Goal: Download file/media

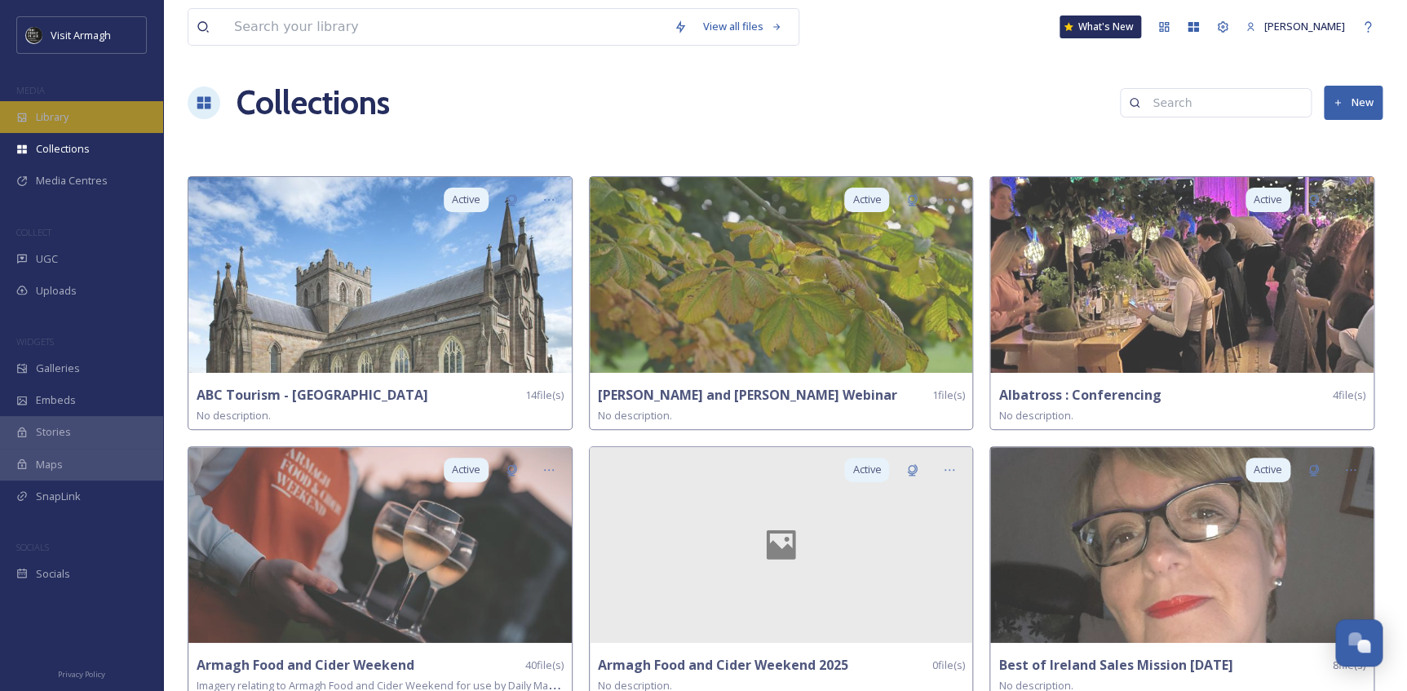
click at [57, 122] on span "Library" at bounding box center [52, 117] width 33 height 16
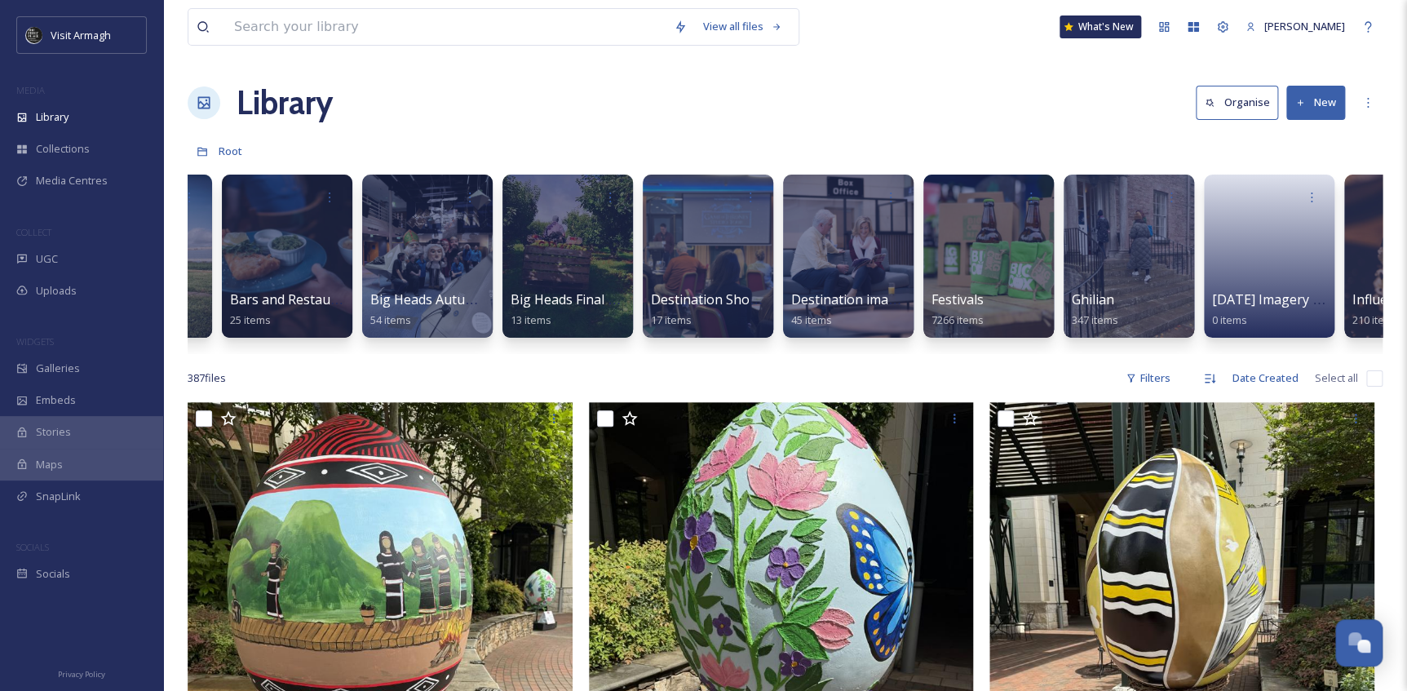
scroll to position [0, 733]
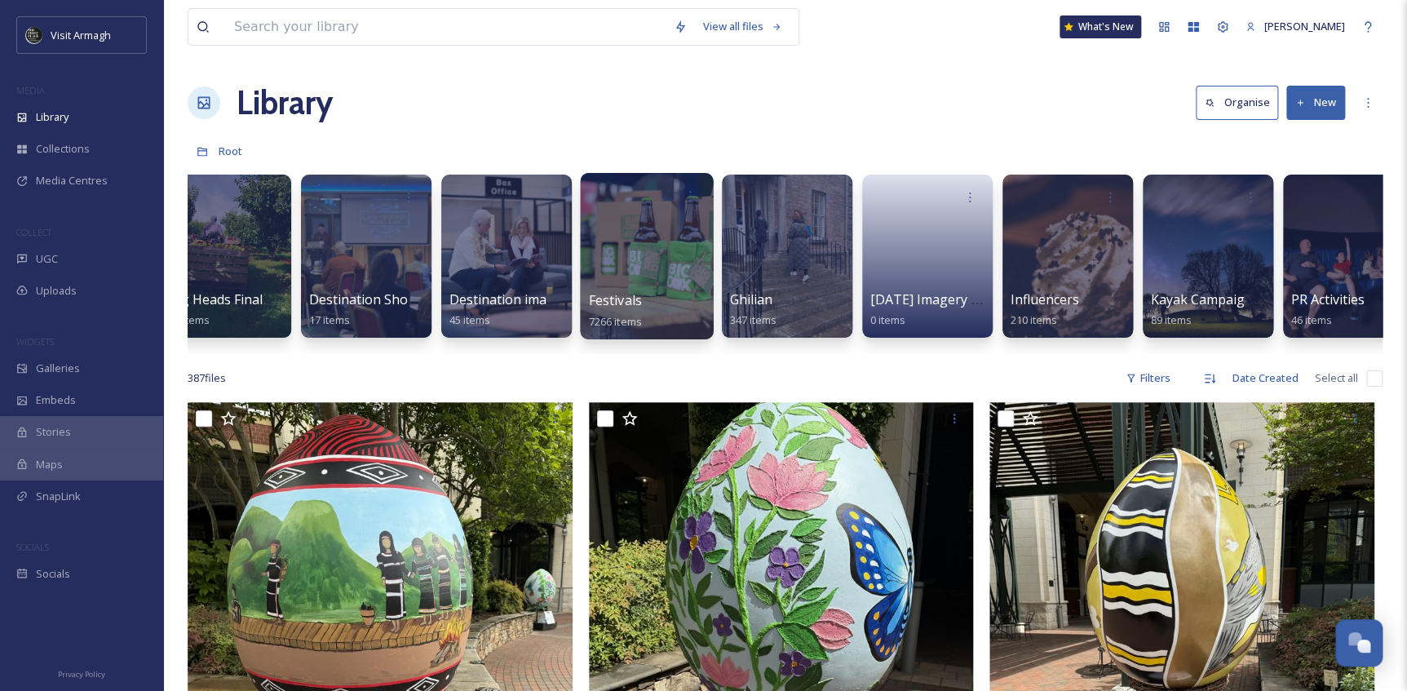
click at [658, 237] on div at bounding box center [646, 256] width 133 height 166
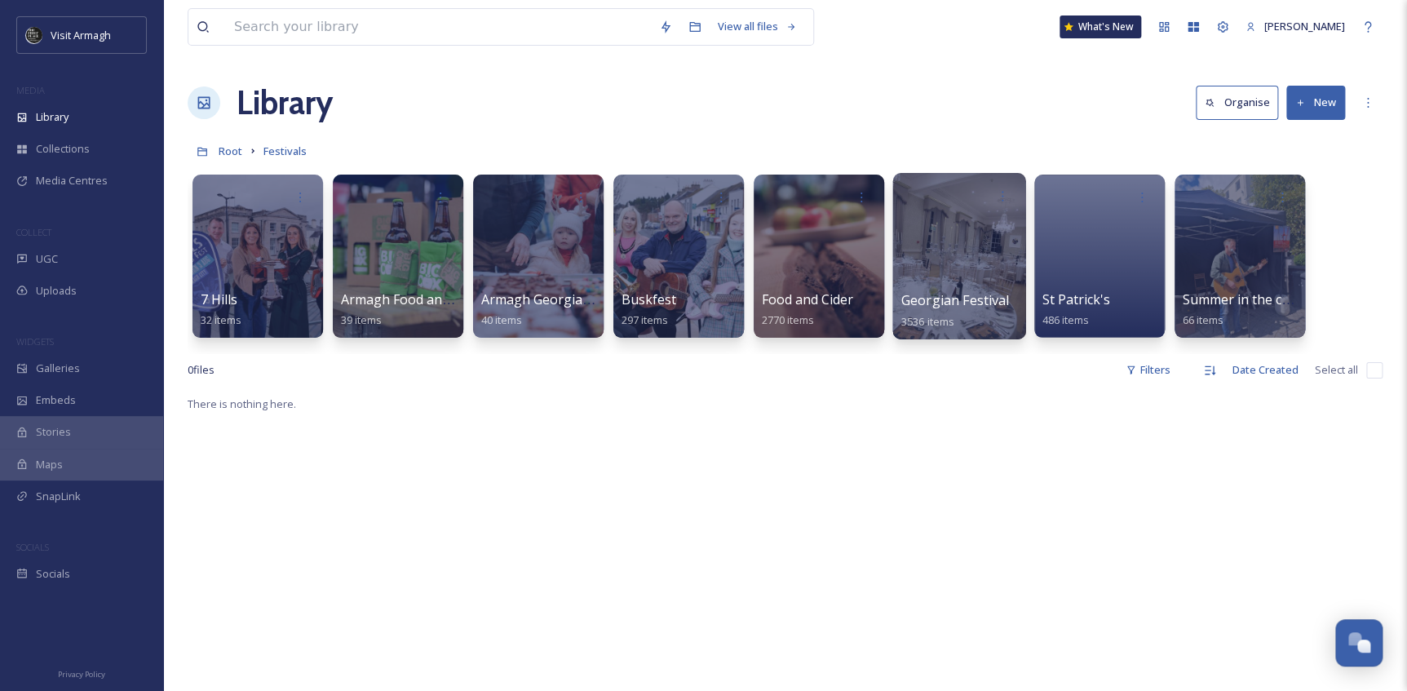
click at [944, 247] on div at bounding box center [959, 256] width 133 height 166
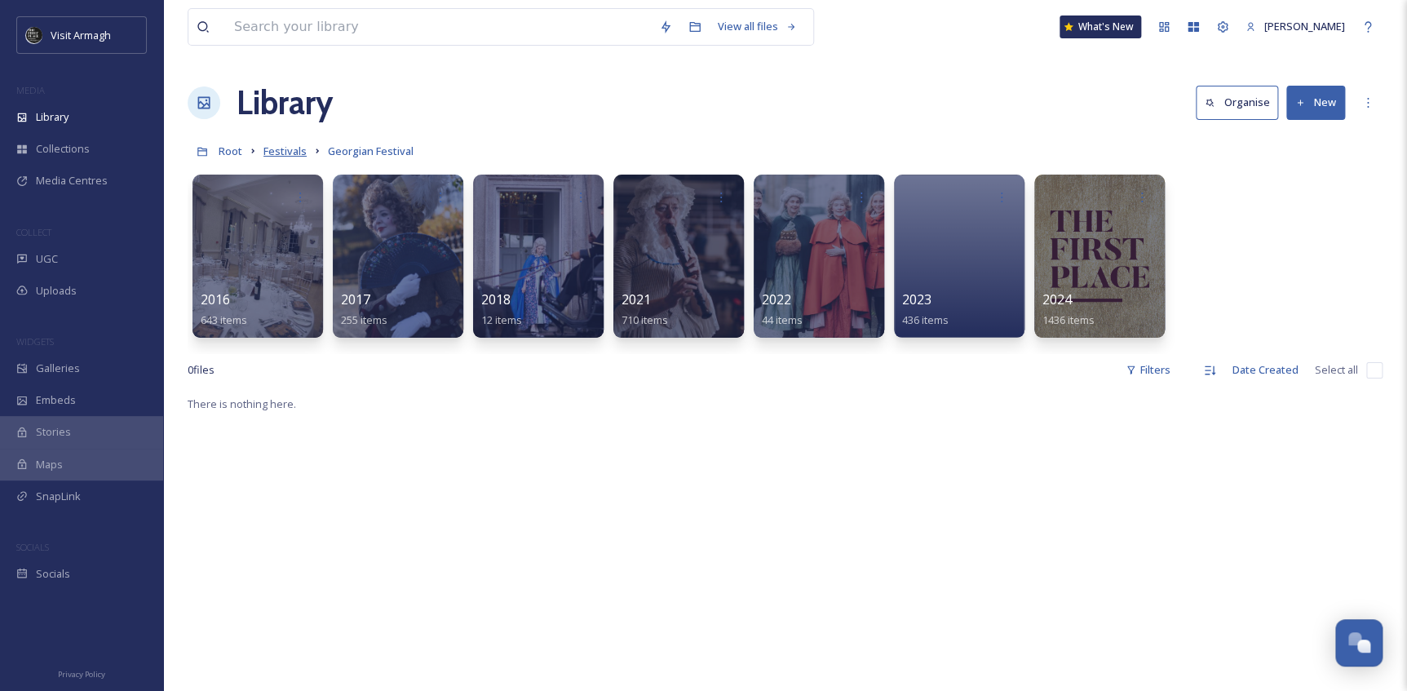
click at [303, 153] on span "Festivals" at bounding box center [285, 151] width 43 height 15
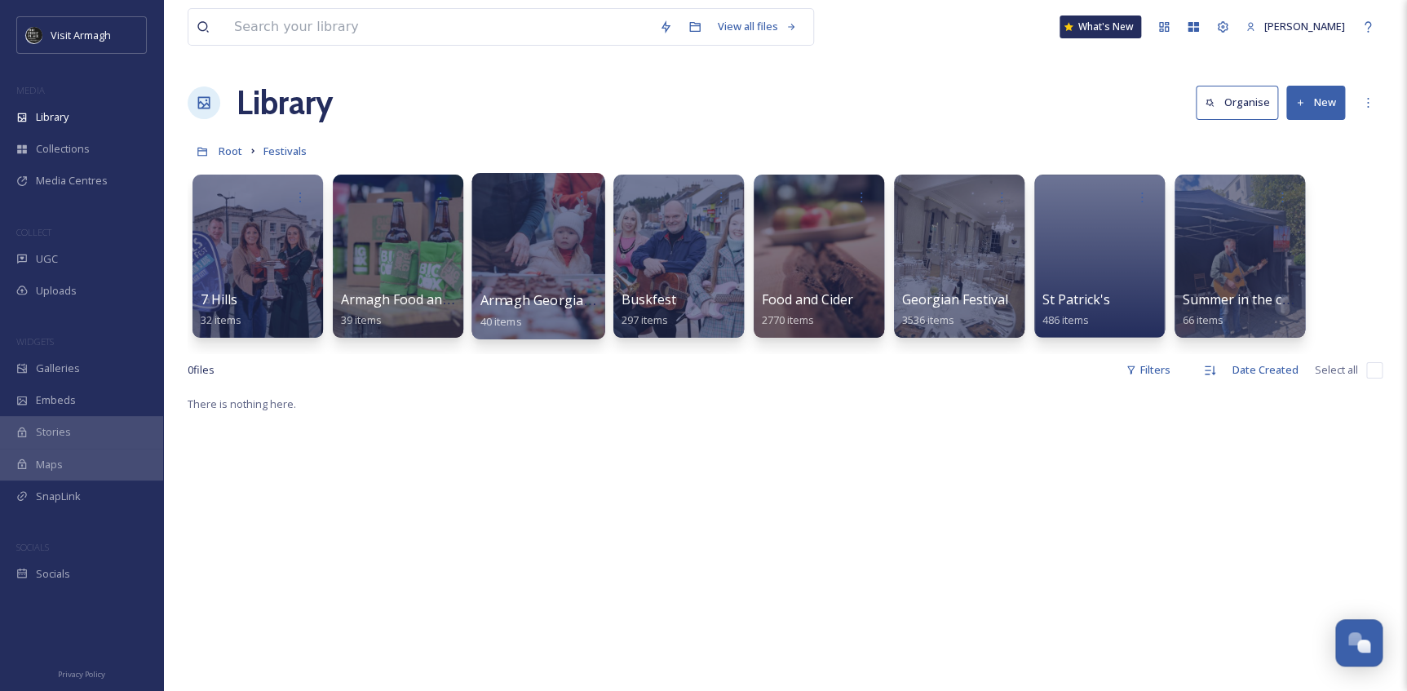
click at [515, 215] on div at bounding box center [538, 256] width 133 height 166
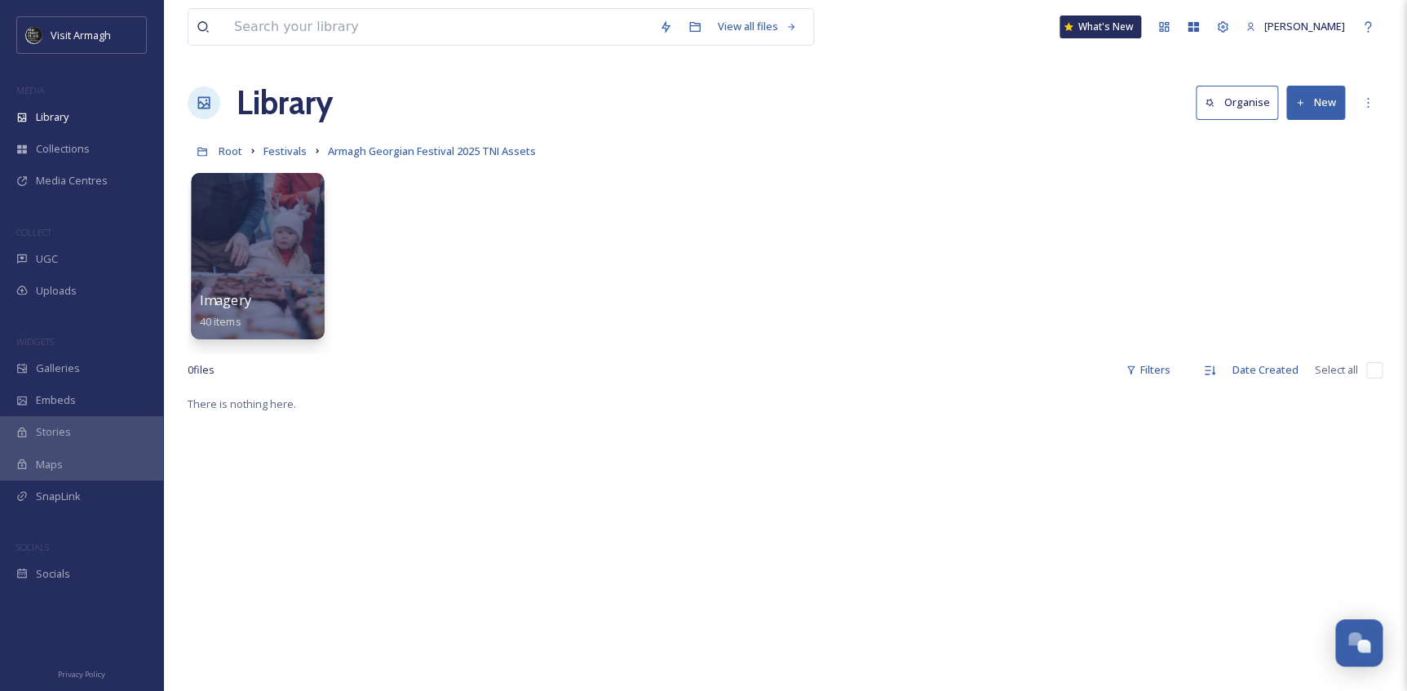
click at [289, 250] on div at bounding box center [257, 256] width 133 height 166
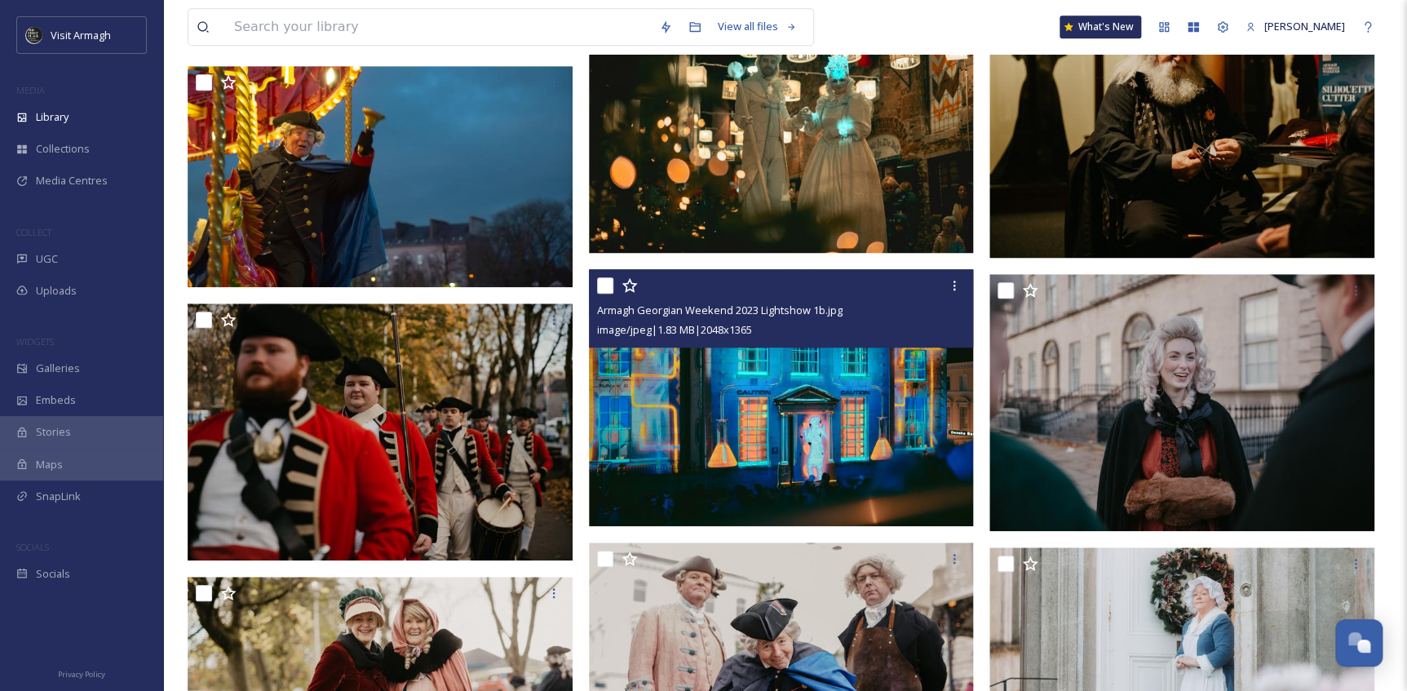
scroll to position [519, 0]
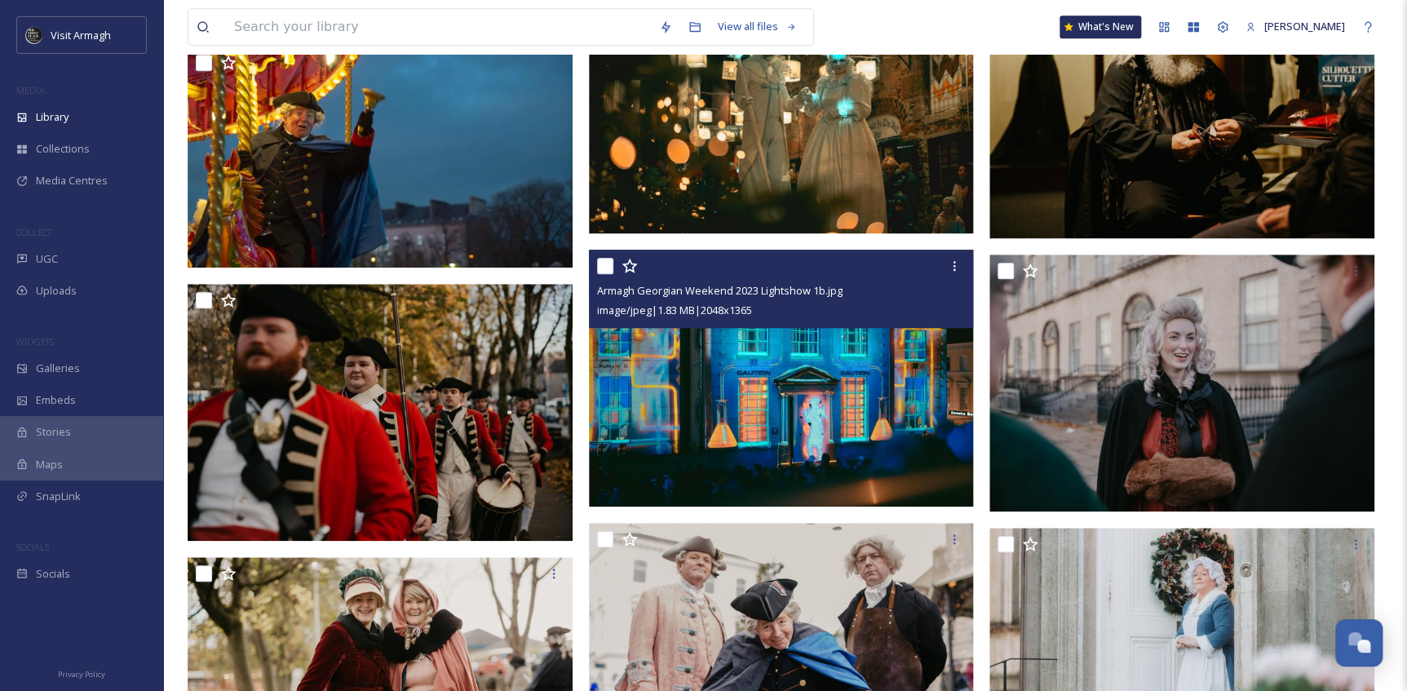
click at [610, 265] on input "checkbox" at bounding box center [605, 266] width 16 height 16
checkbox input "true"
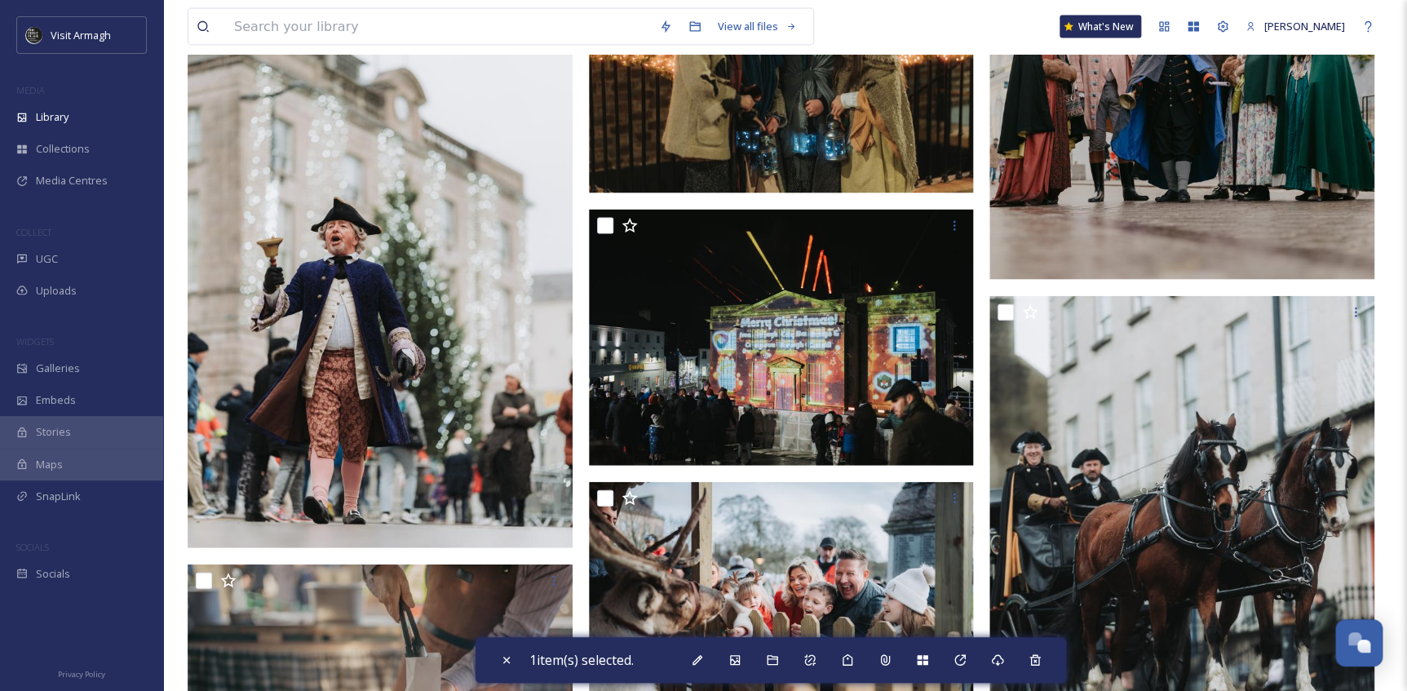
scroll to position [1705, 0]
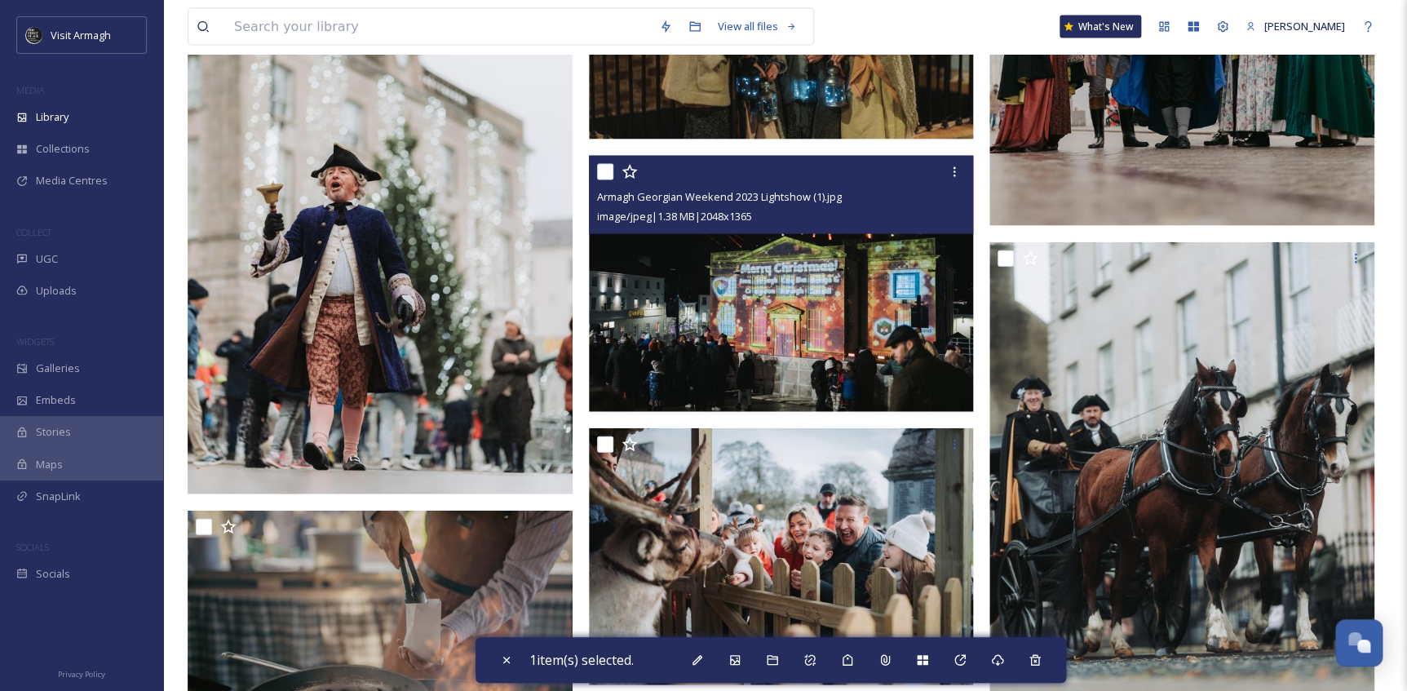
click at [608, 173] on input "checkbox" at bounding box center [605, 172] width 16 height 16
checkbox input "true"
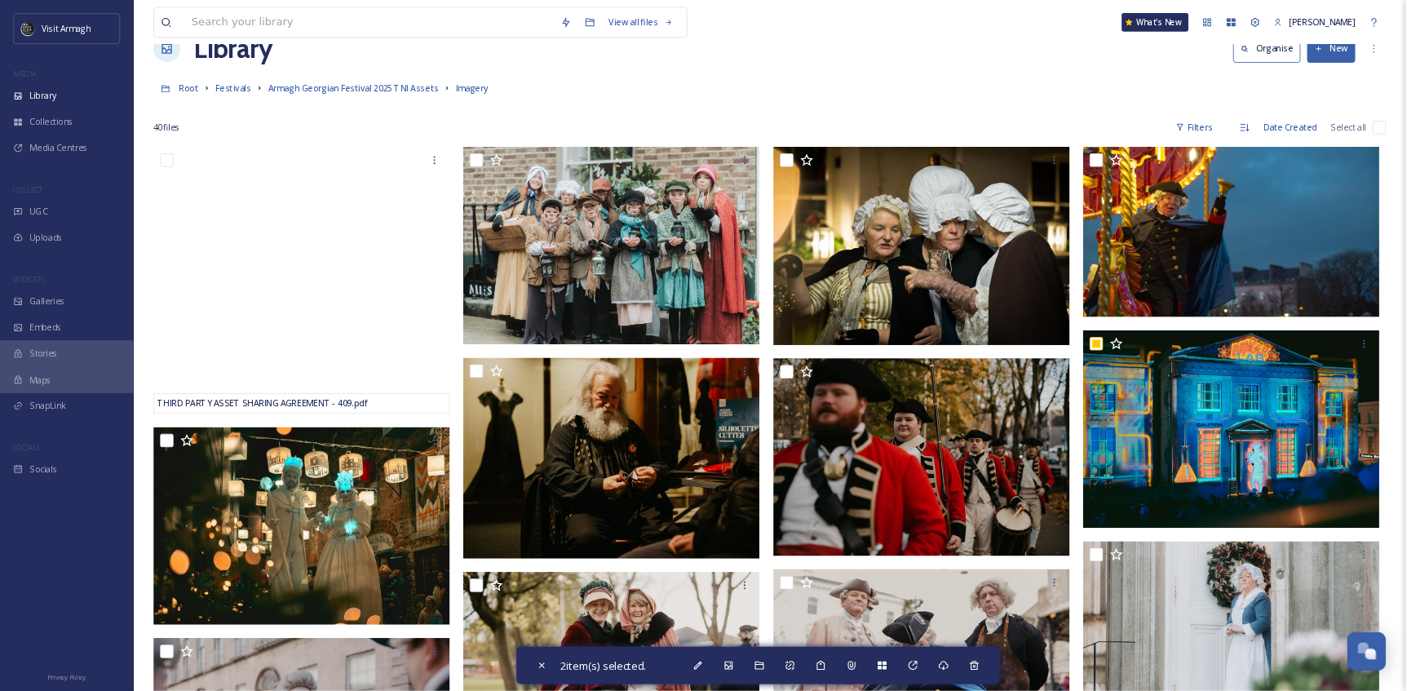
scroll to position [0, 0]
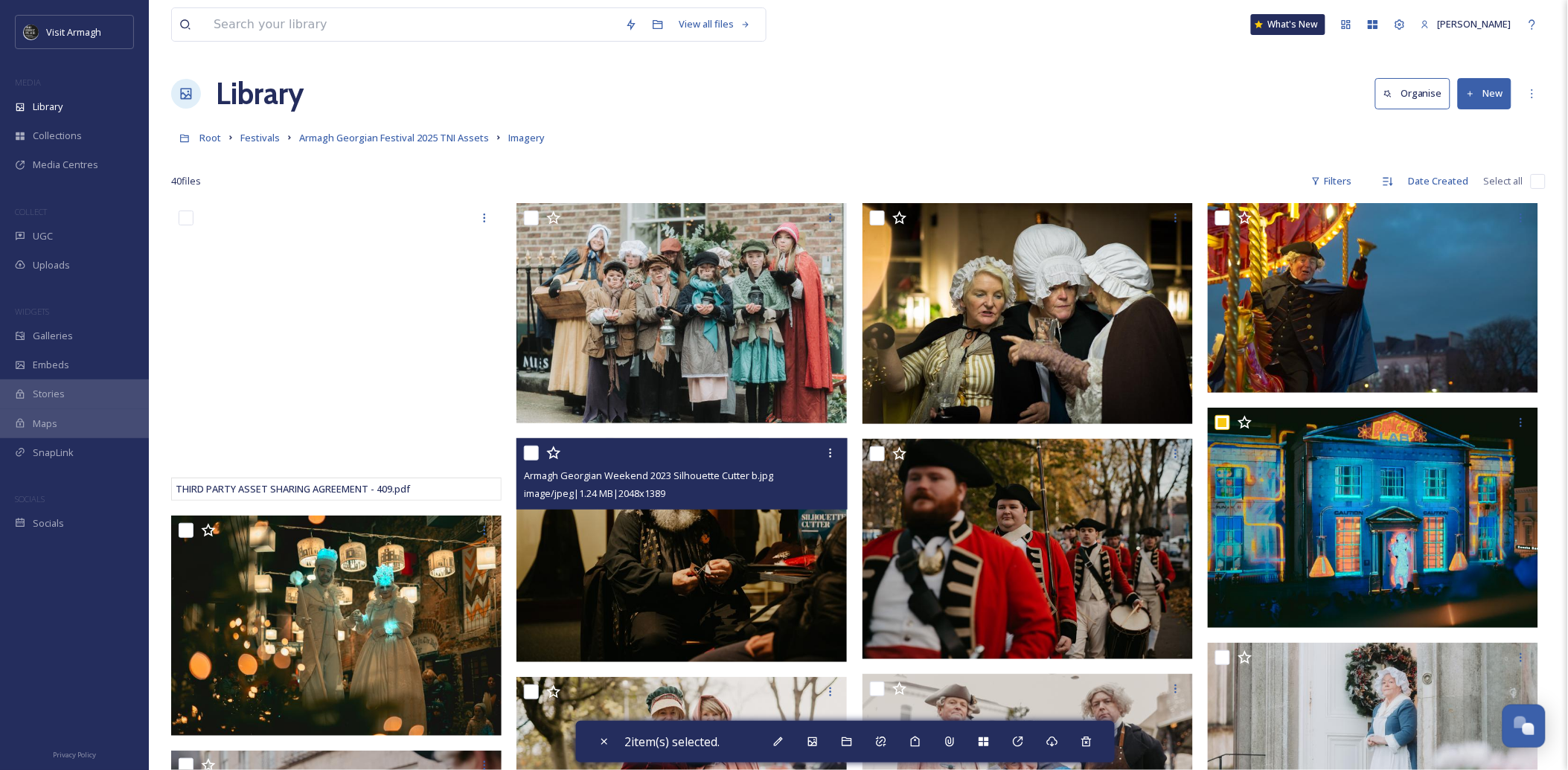
click at [740, 568] on img at bounding box center [681, 551] width 330 height 224
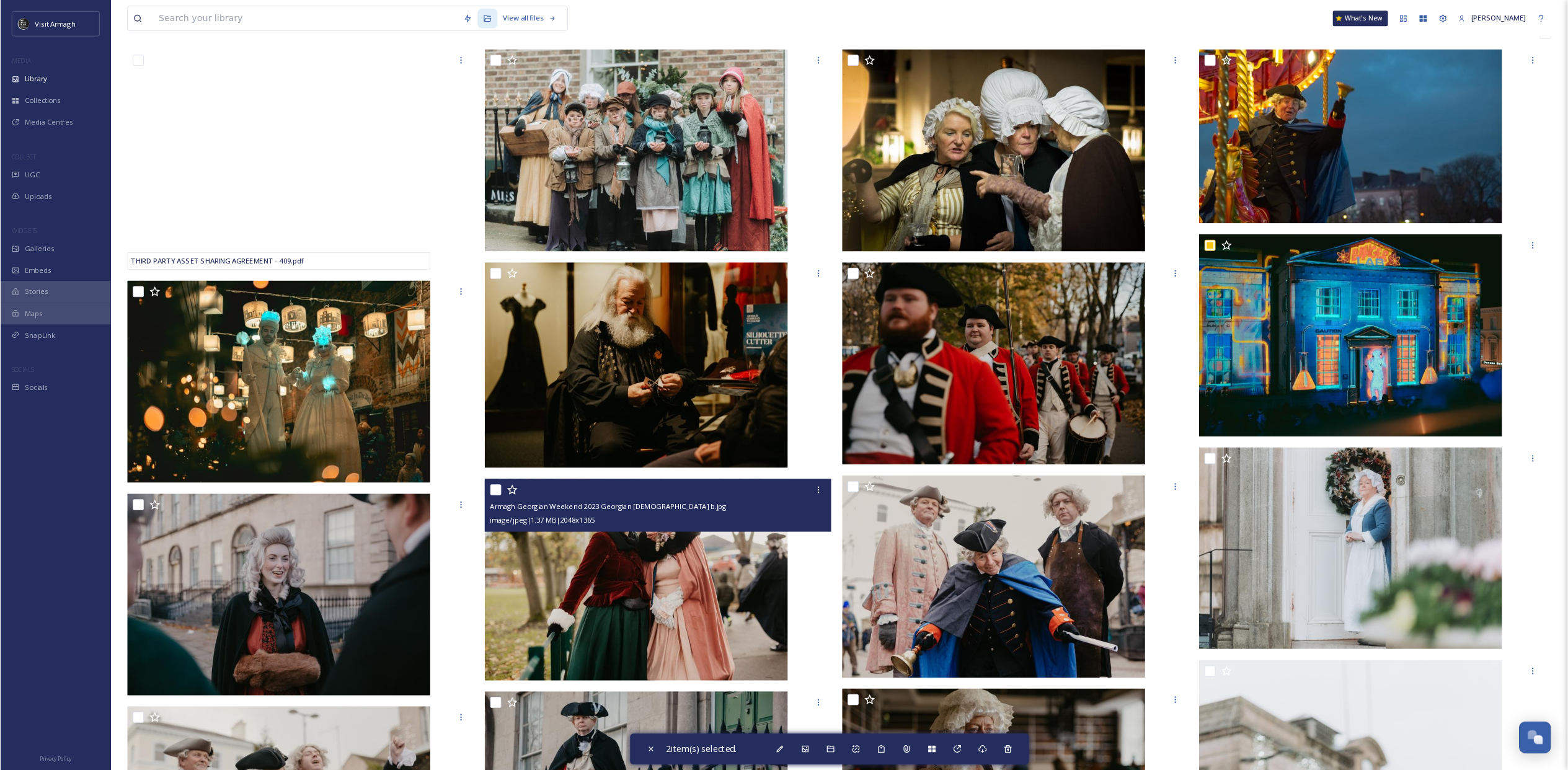
scroll to position [112, 0]
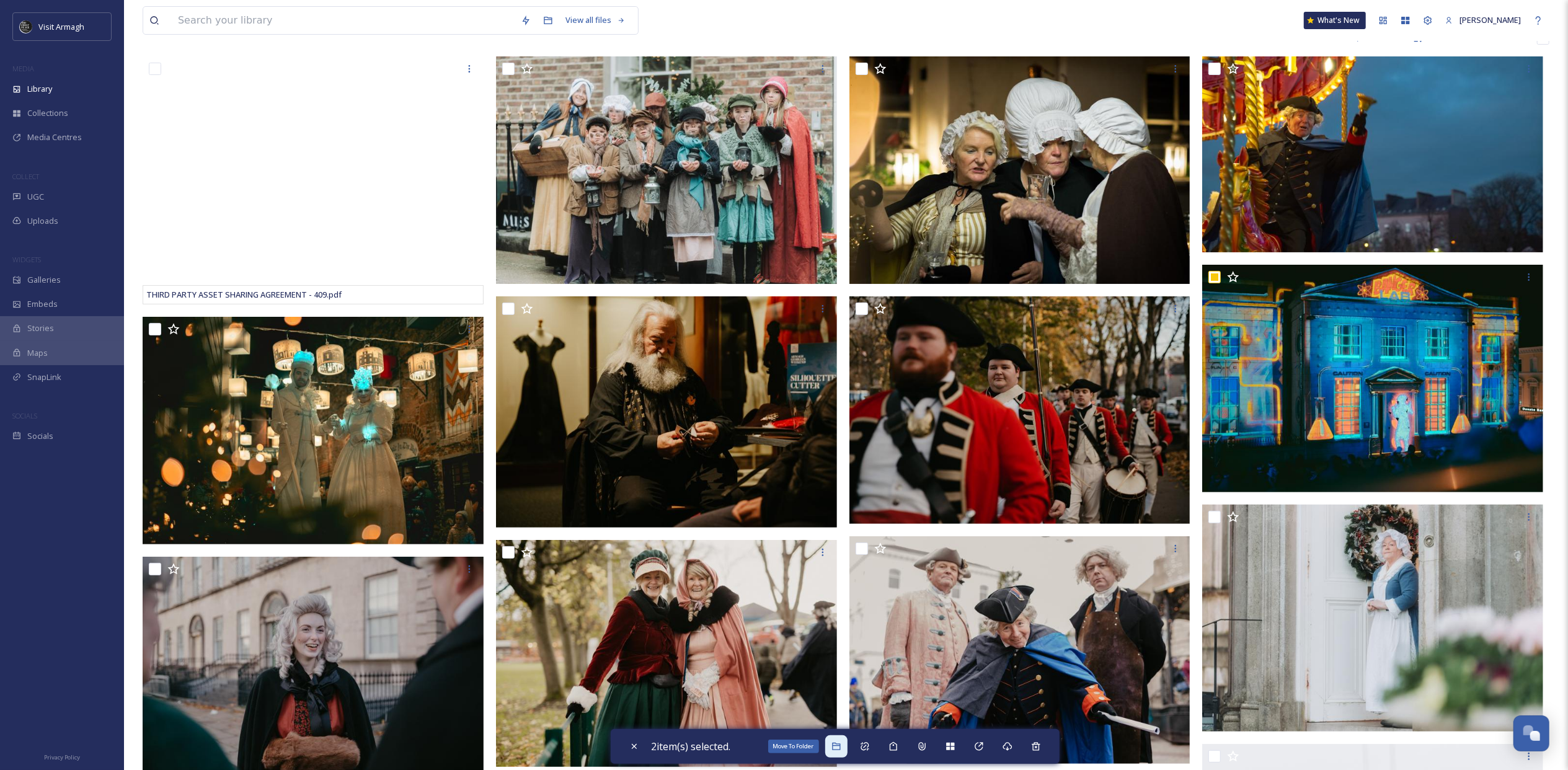
click at [839, 524] on icon at bounding box center [836, 746] width 10 height 10
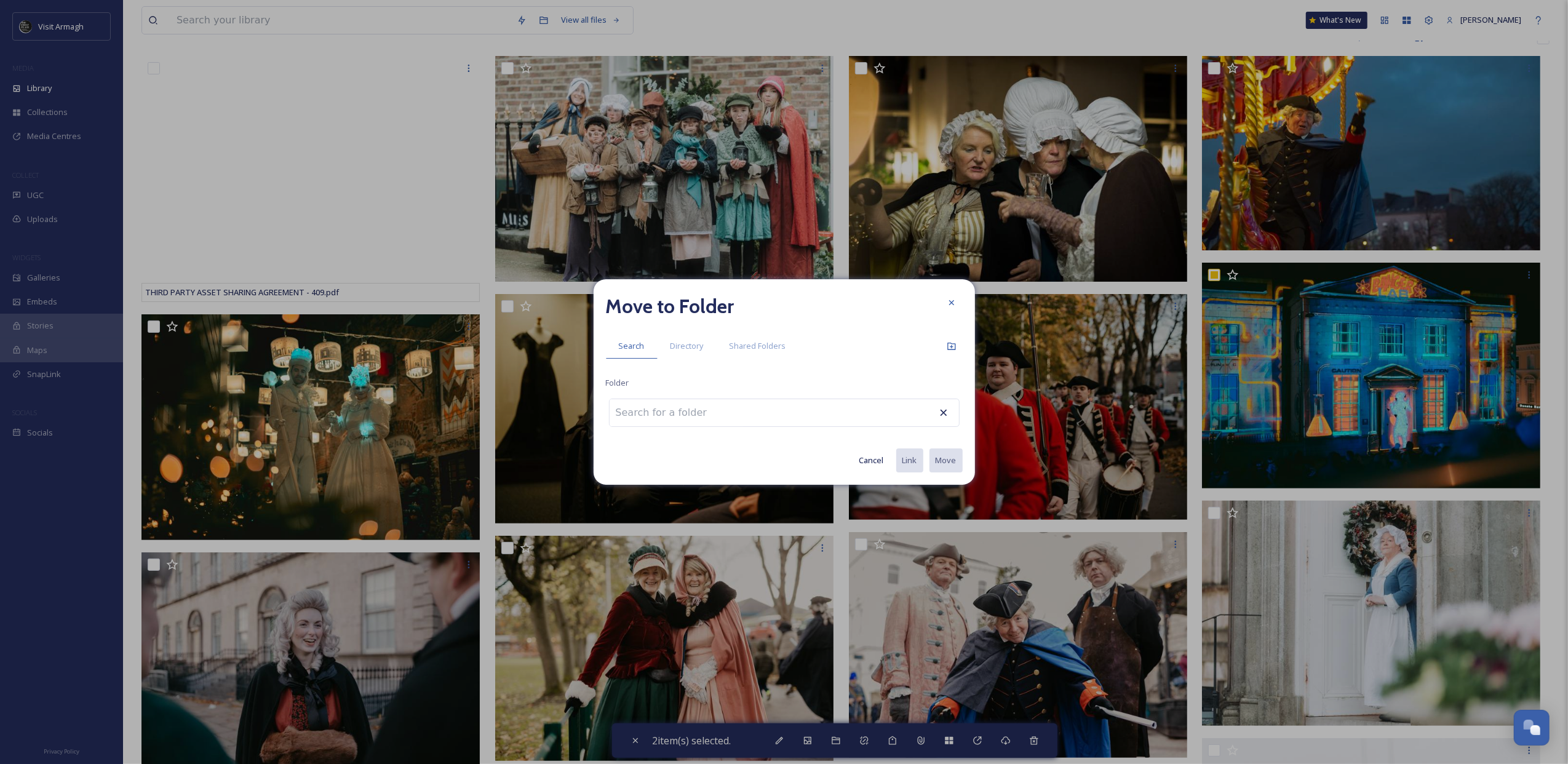
click at [867, 454] on button "Cancel" at bounding box center [871, 461] width 37 height 24
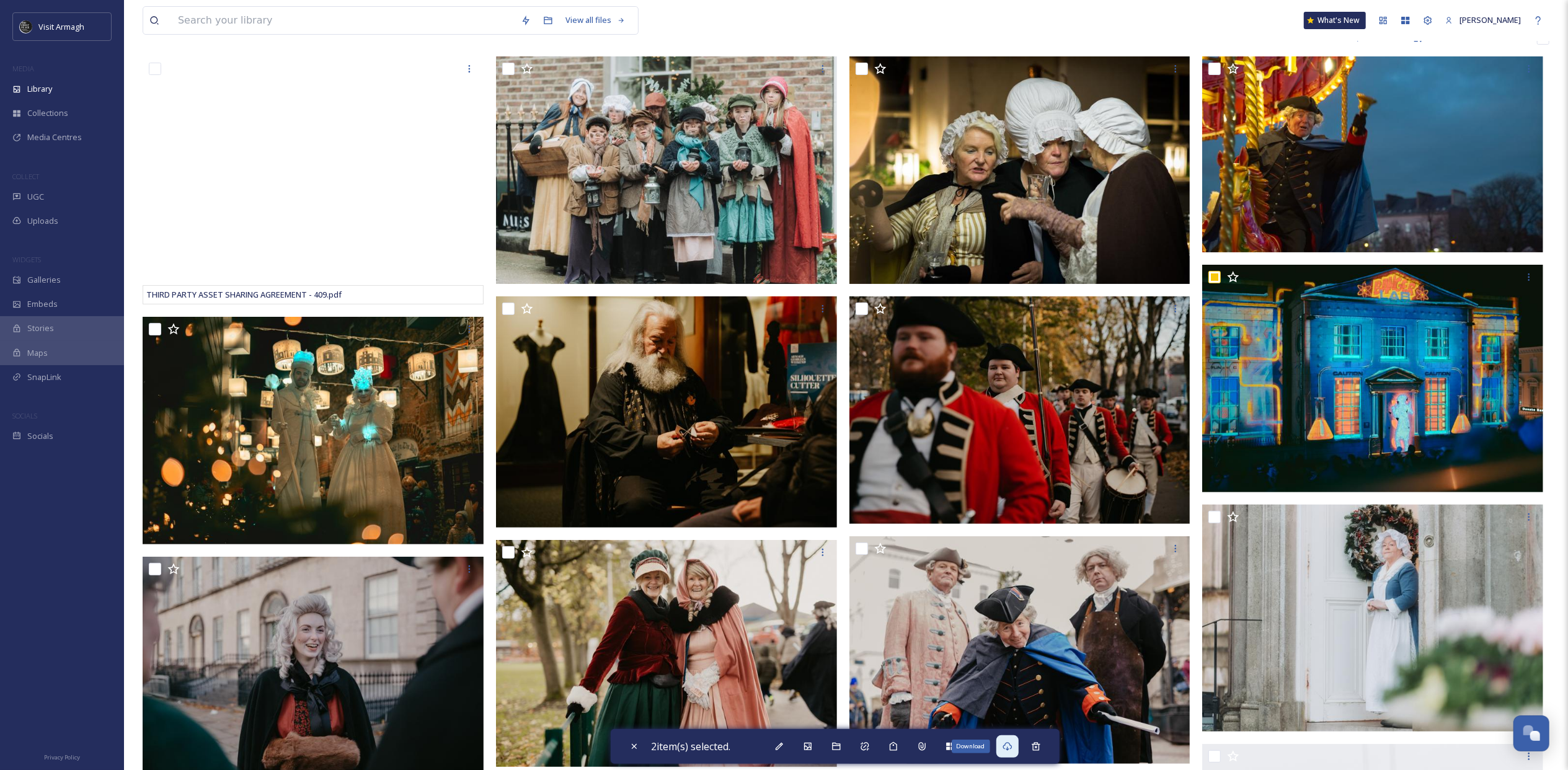
click at [1018, 524] on div "Download" at bounding box center [1007, 746] width 22 height 22
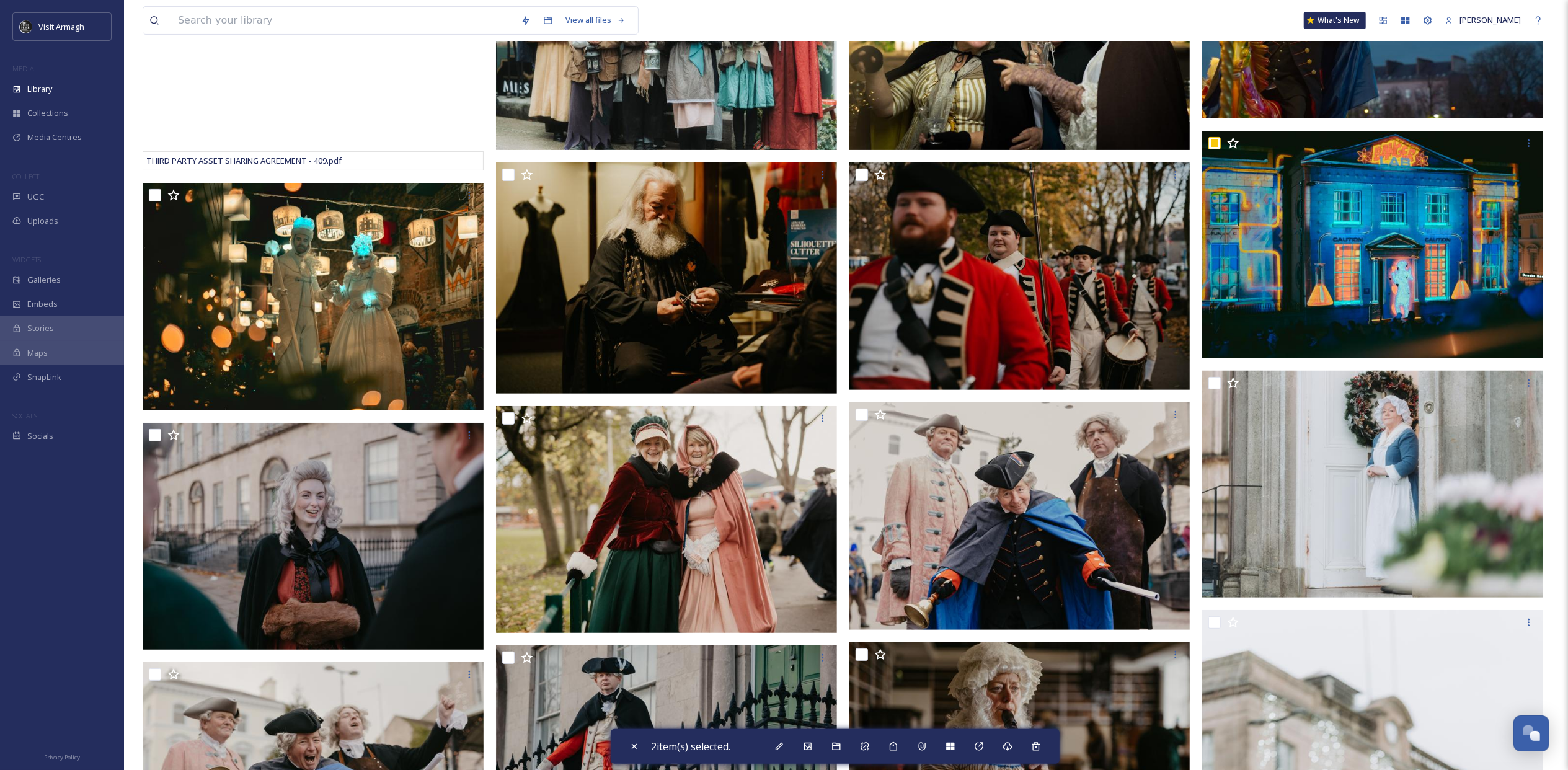
scroll to position [0, 0]
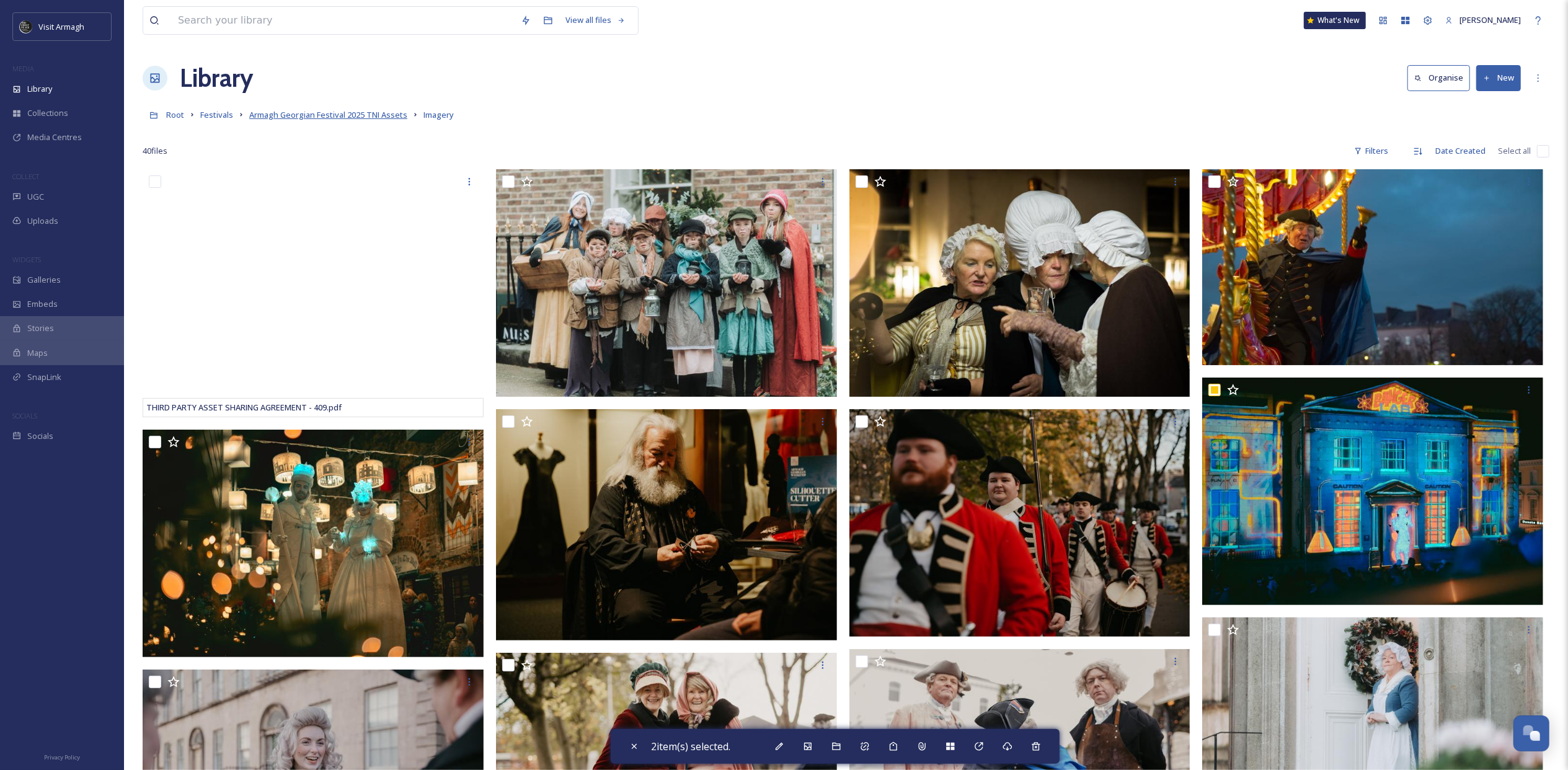
click at [356, 116] on span "Armagh Georgian Festival 2025 TNI Assets" at bounding box center [328, 115] width 158 height 11
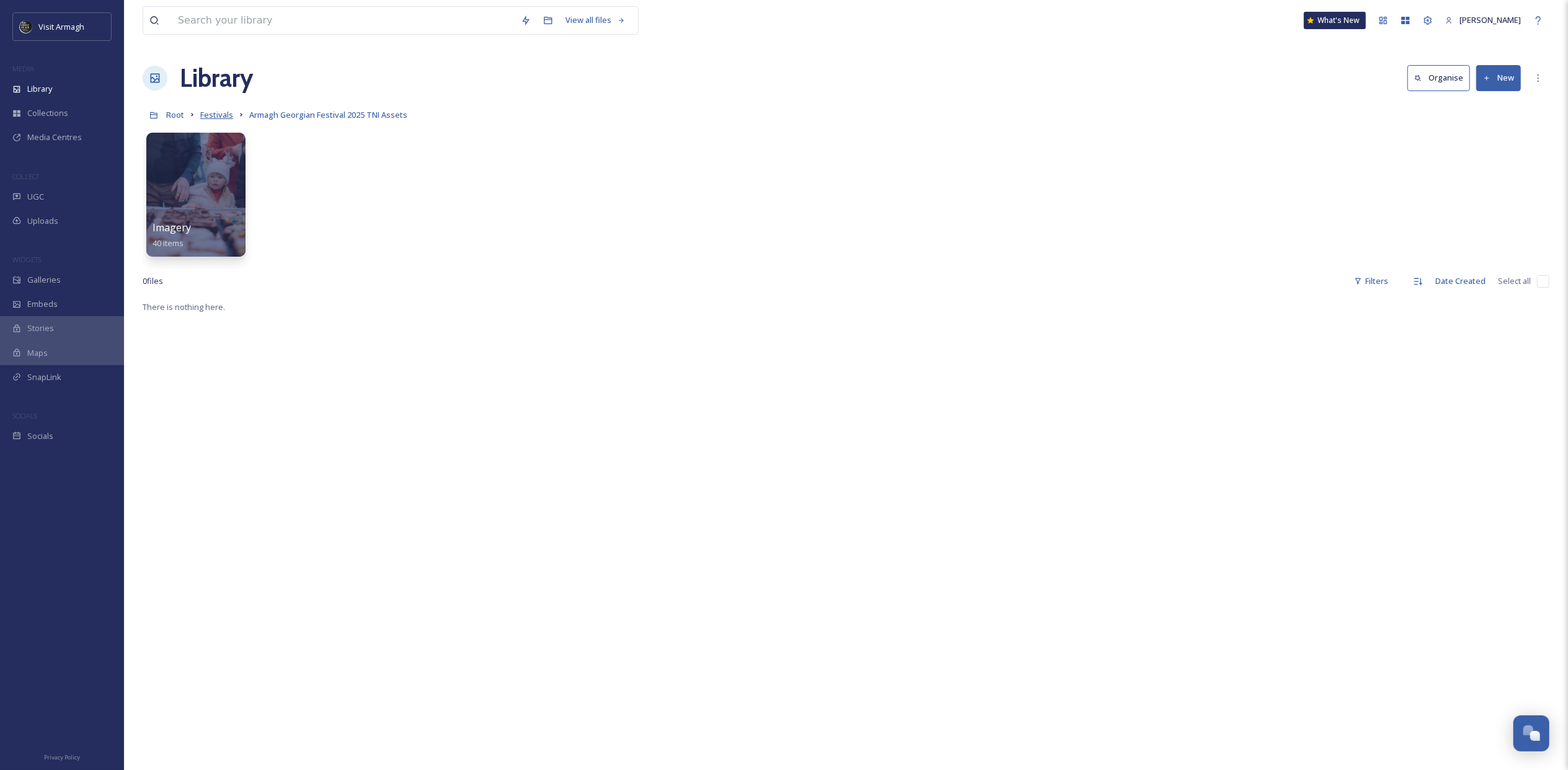
click at [216, 119] on span "Festivals" at bounding box center [217, 115] width 33 height 11
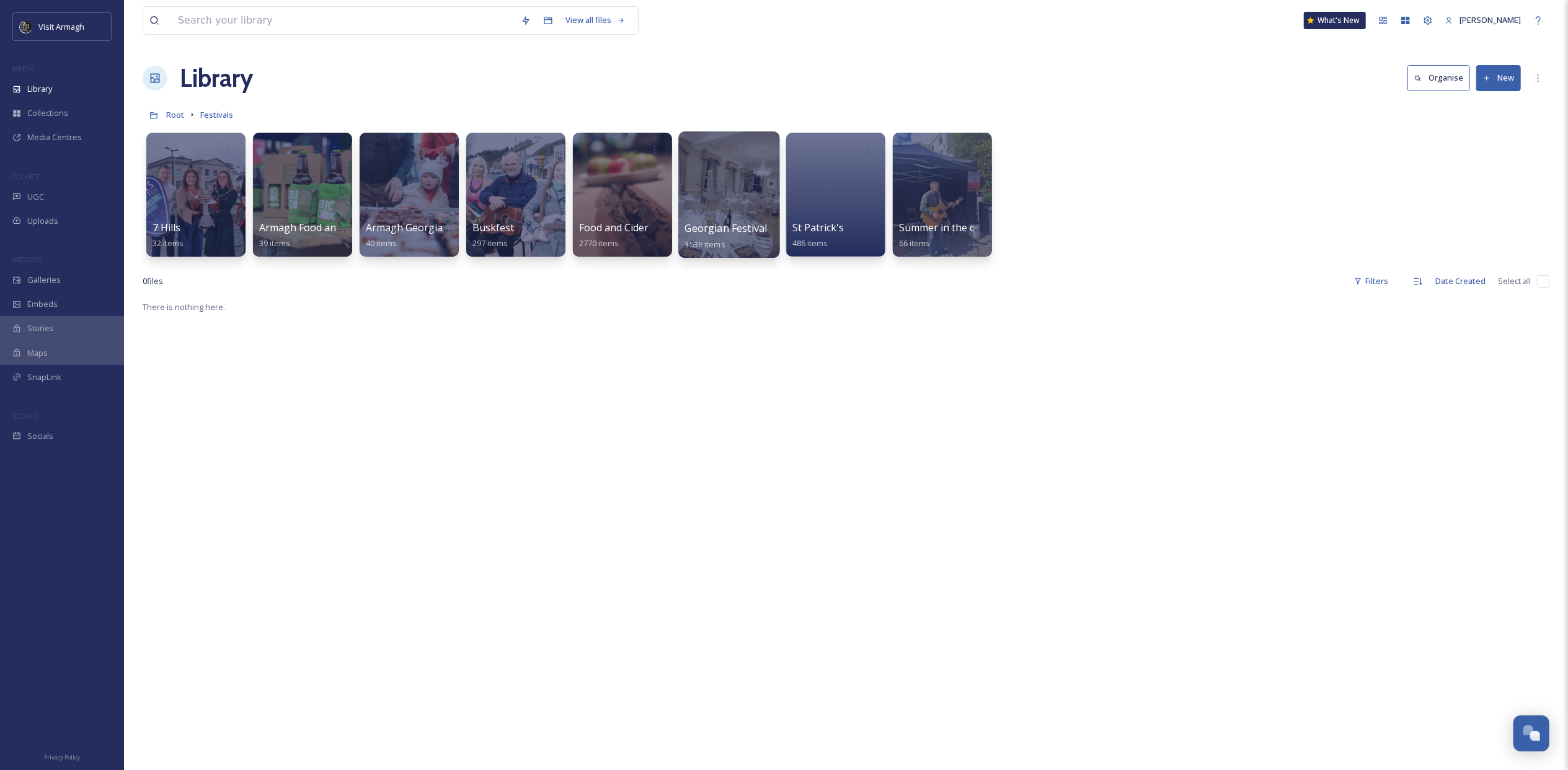
click at [748, 211] on div at bounding box center [729, 195] width 101 height 126
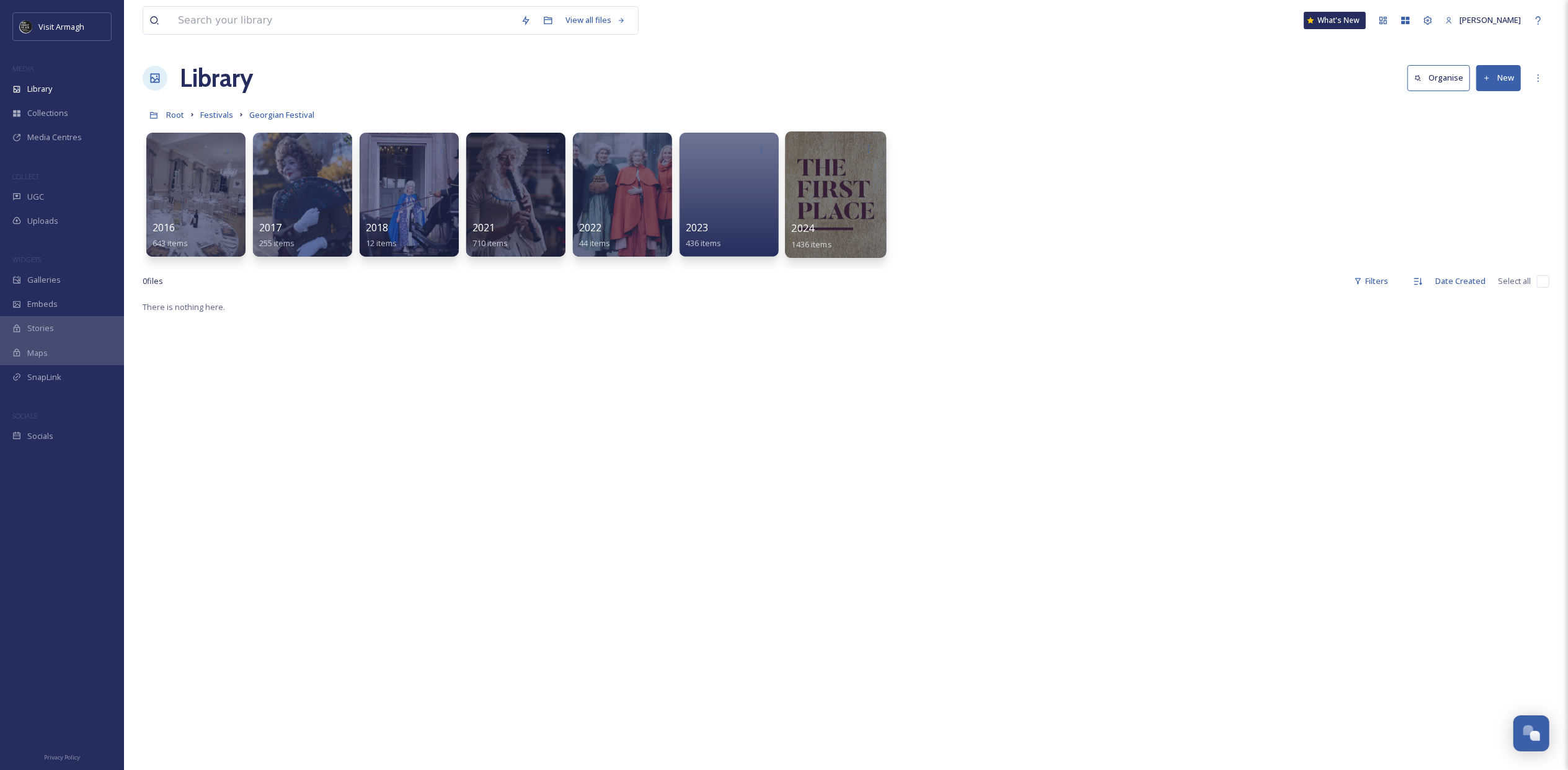
click at [814, 212] on div at bounding box center [835, 195] width 101 height 126
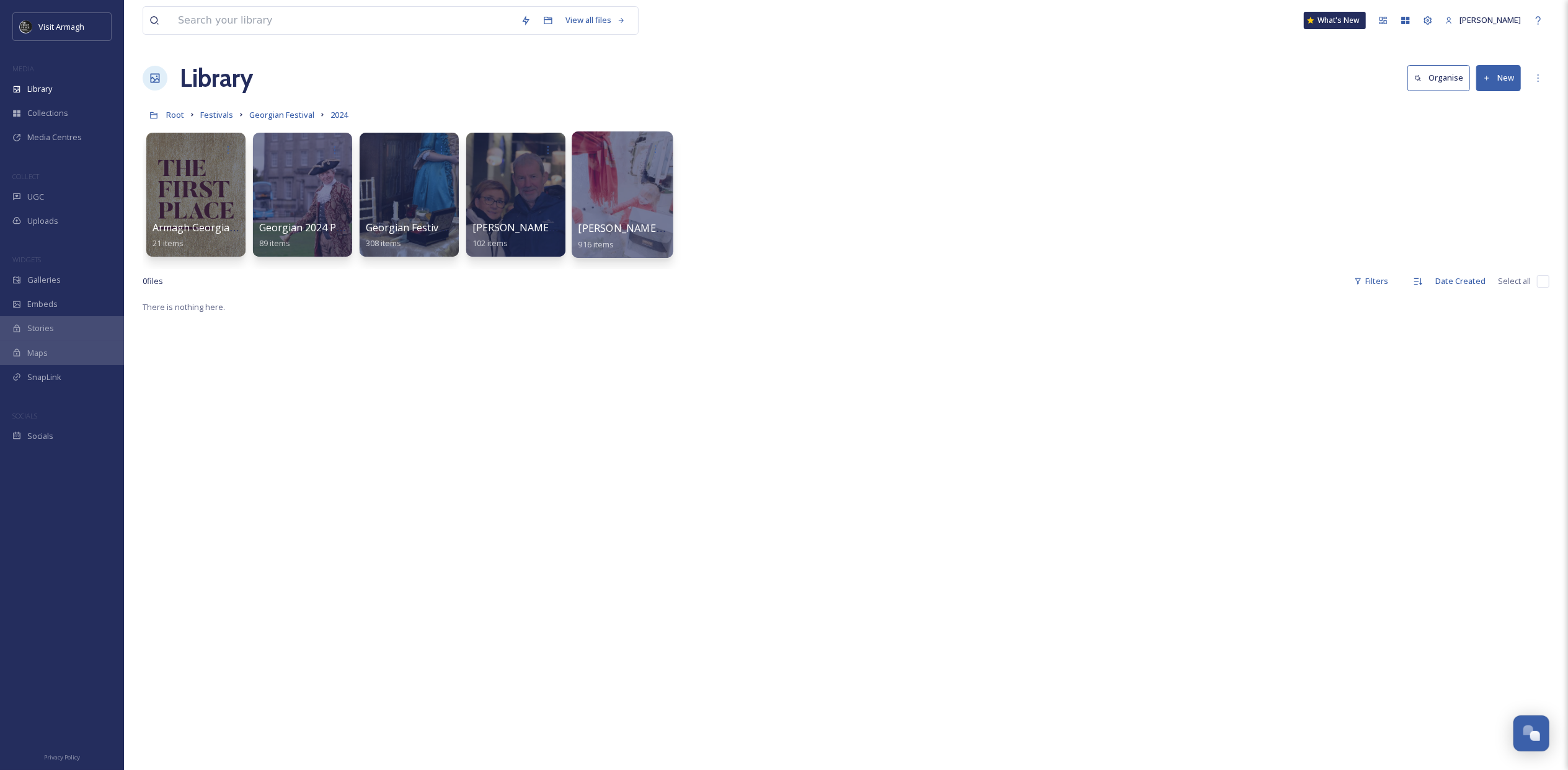
click at [638, 186] on div at bounding box center [622, 195] width 101 height 126
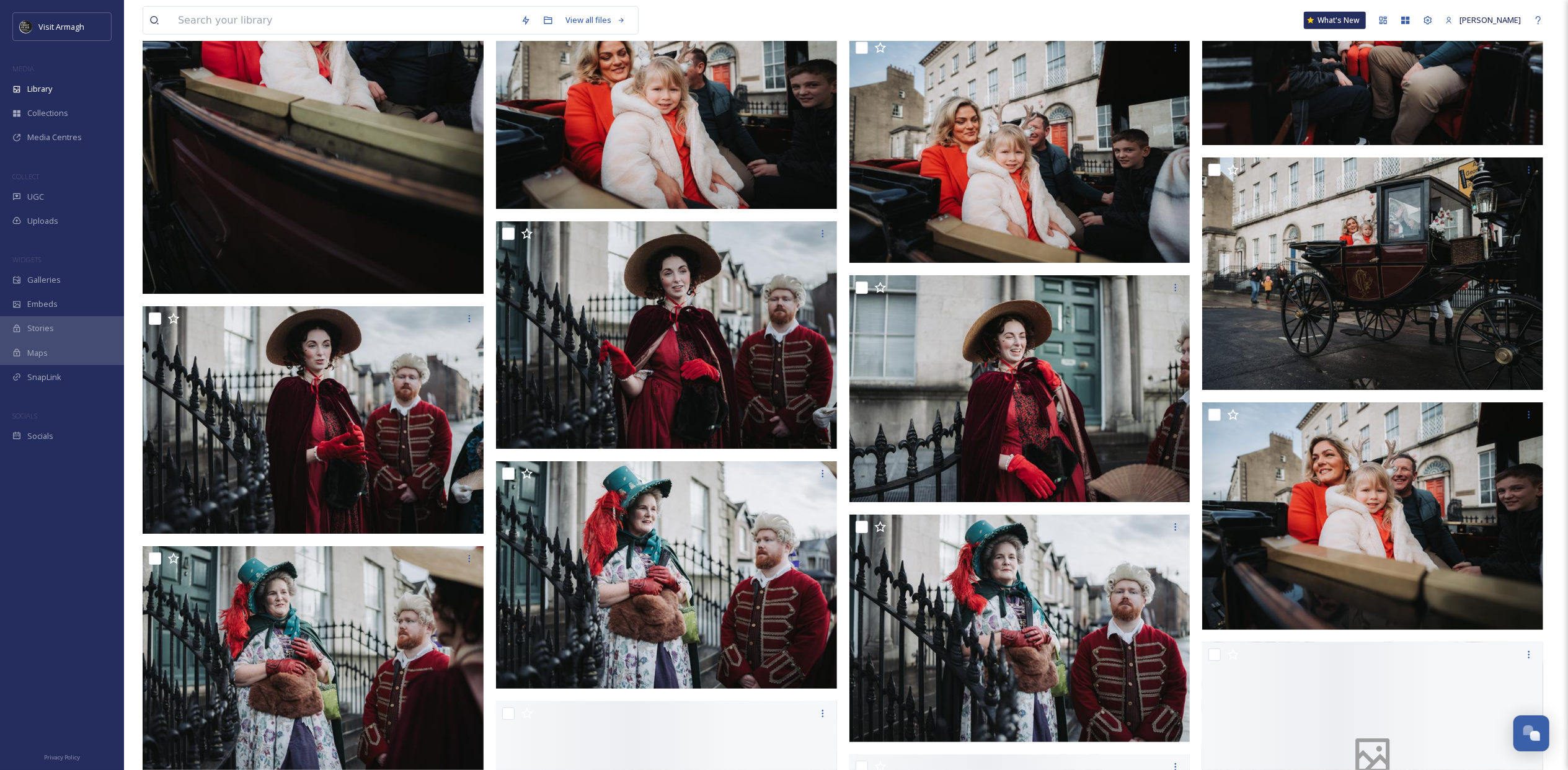
scroll to position [29708, 0]
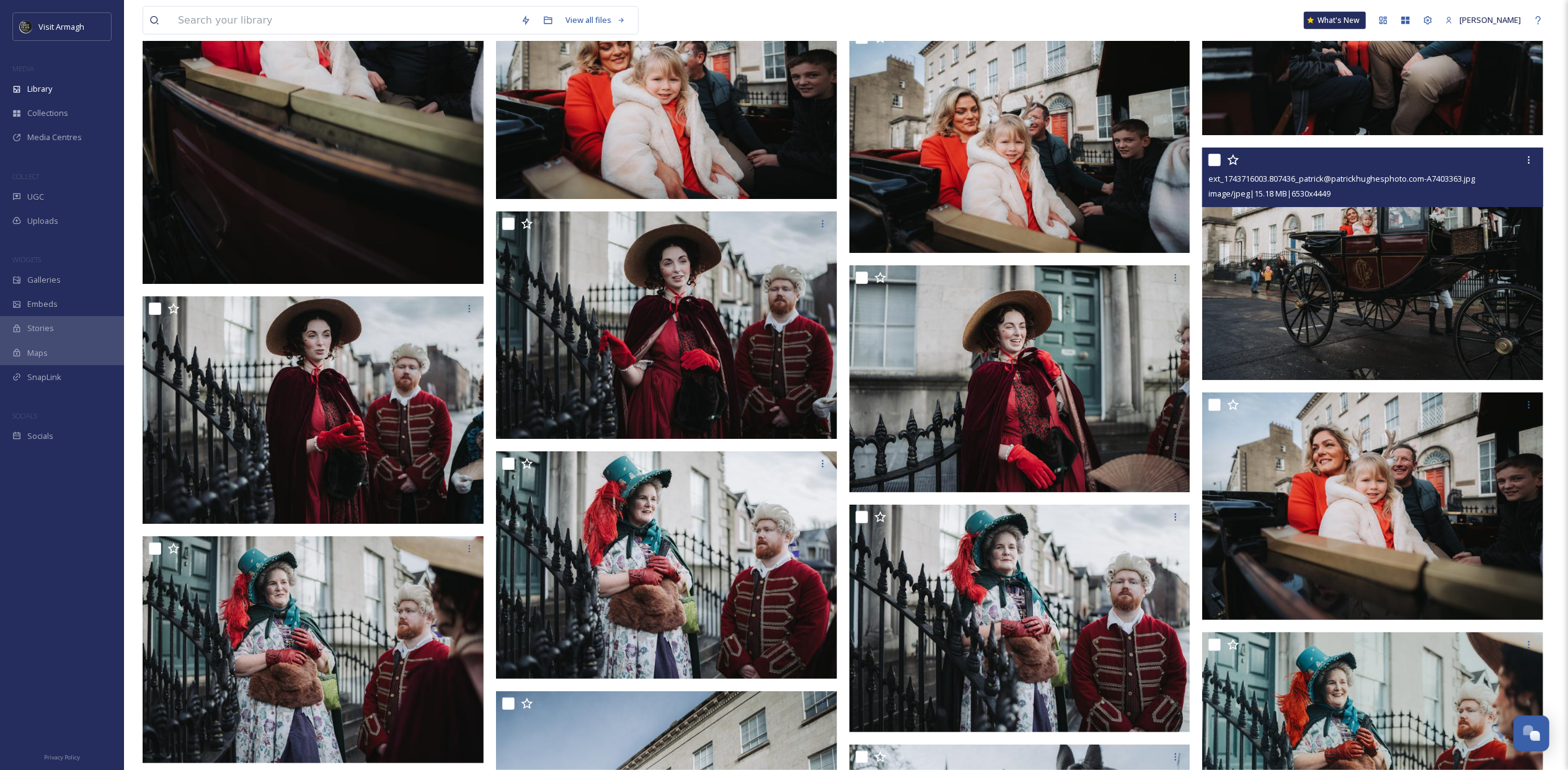
click at [1077, 159] on input "checkbox" at bounding box center [1215, 160] width 12 height 12
checkbox input "true"
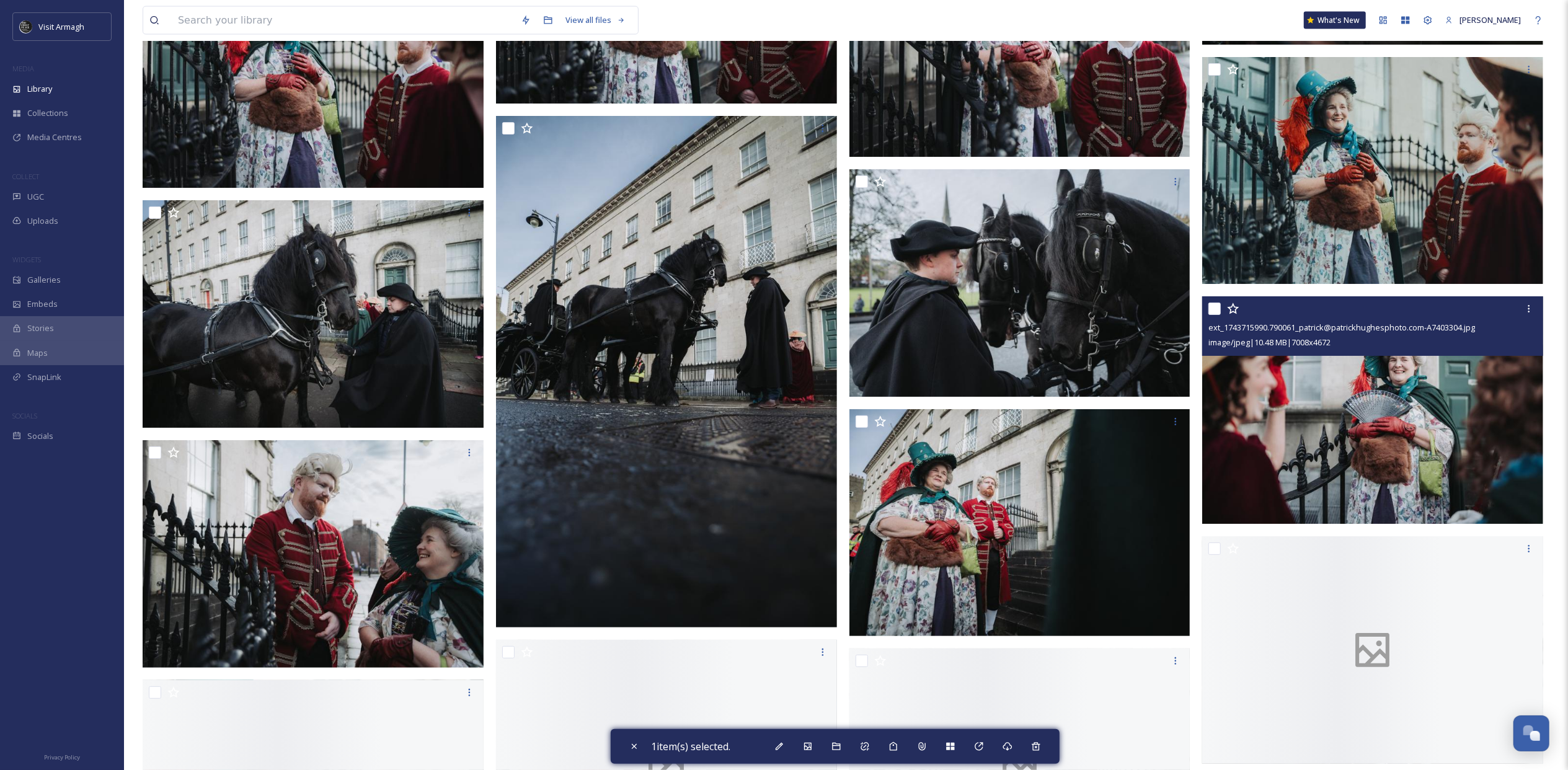
scroll to position [30286, 0]
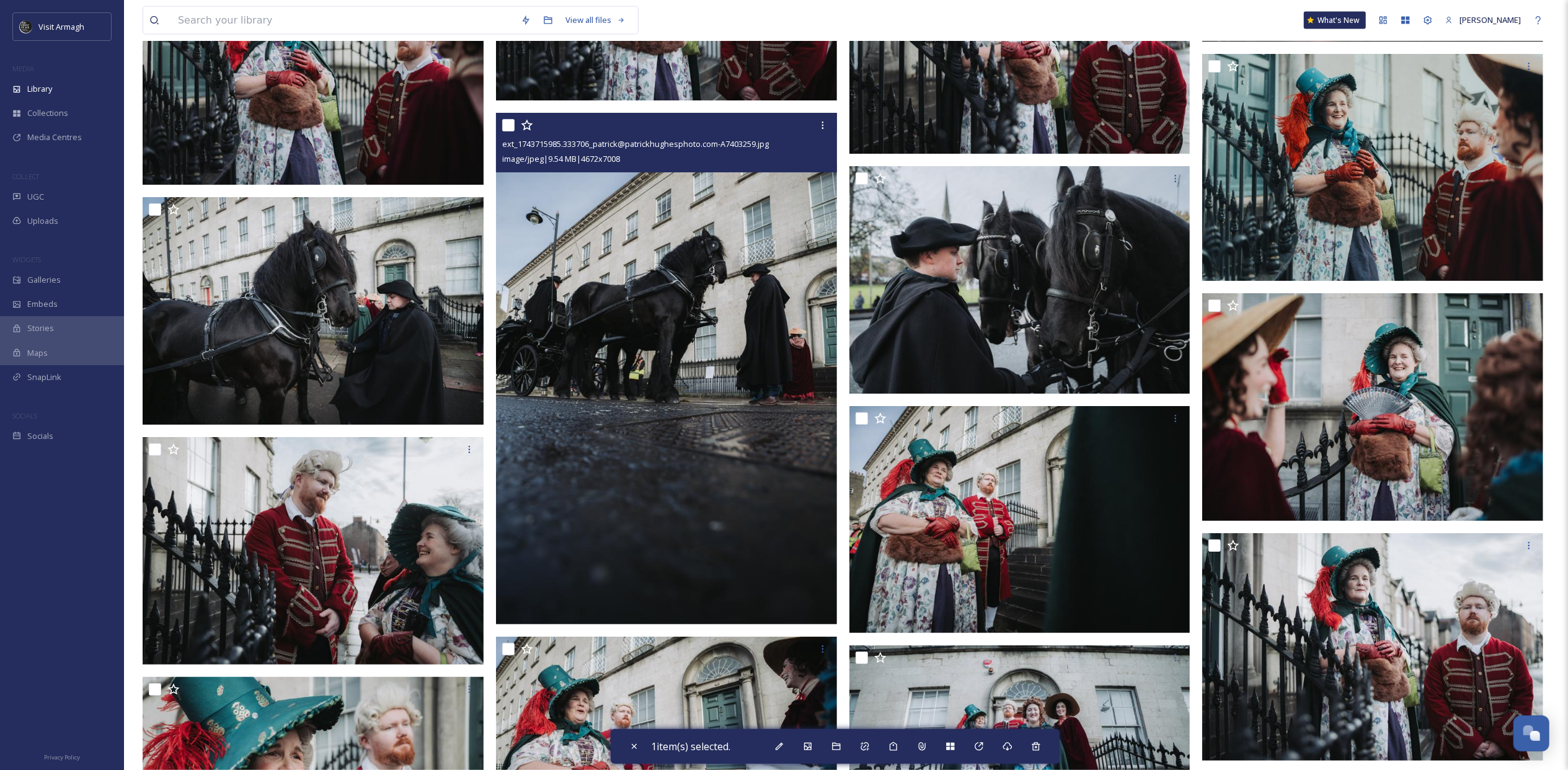
click at [506, 123] on input "checkbox" at bounding box center [508, 125] width 12 height 12
checkbox input "true"
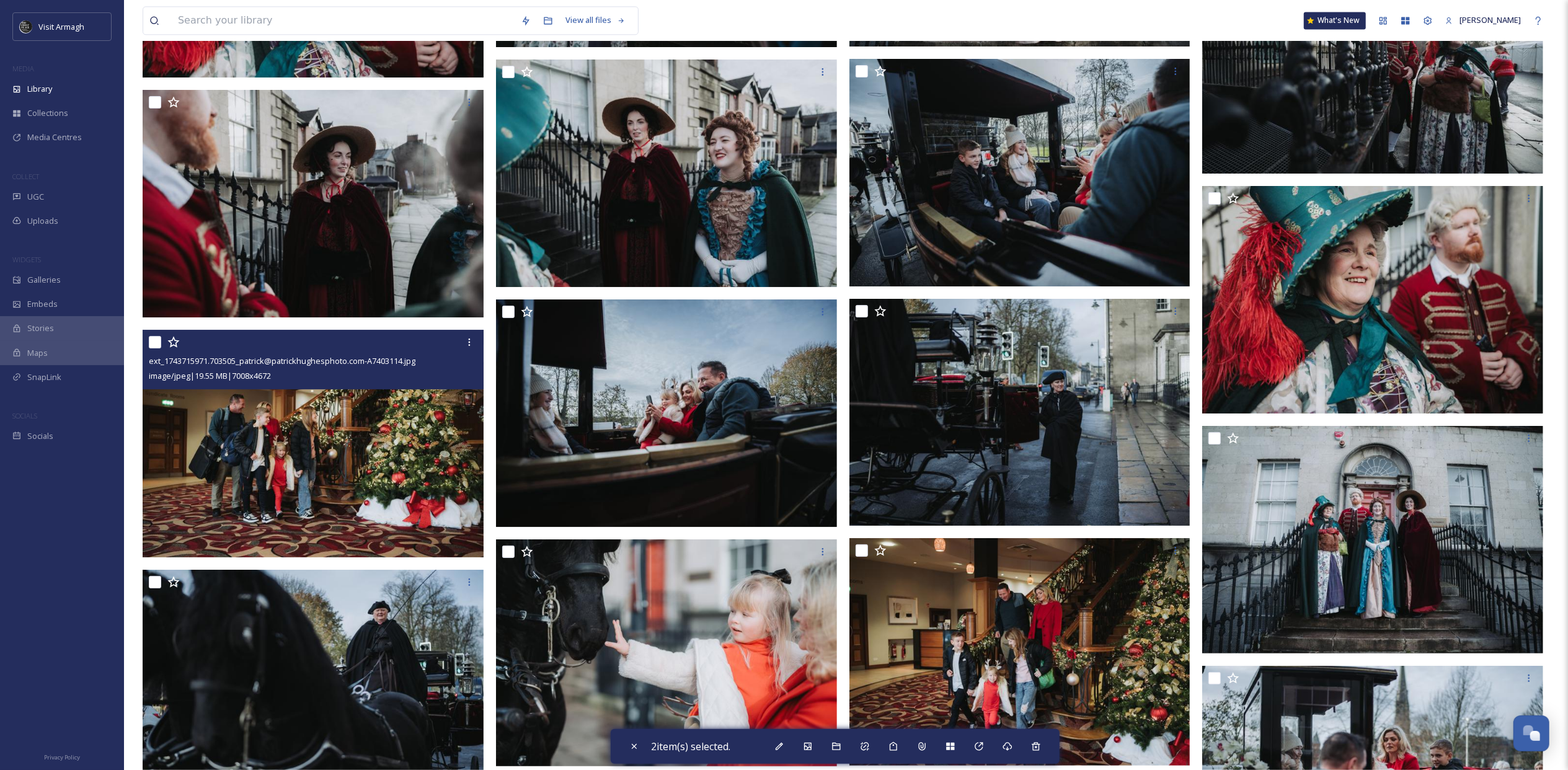
scroll to position [31361, 0]
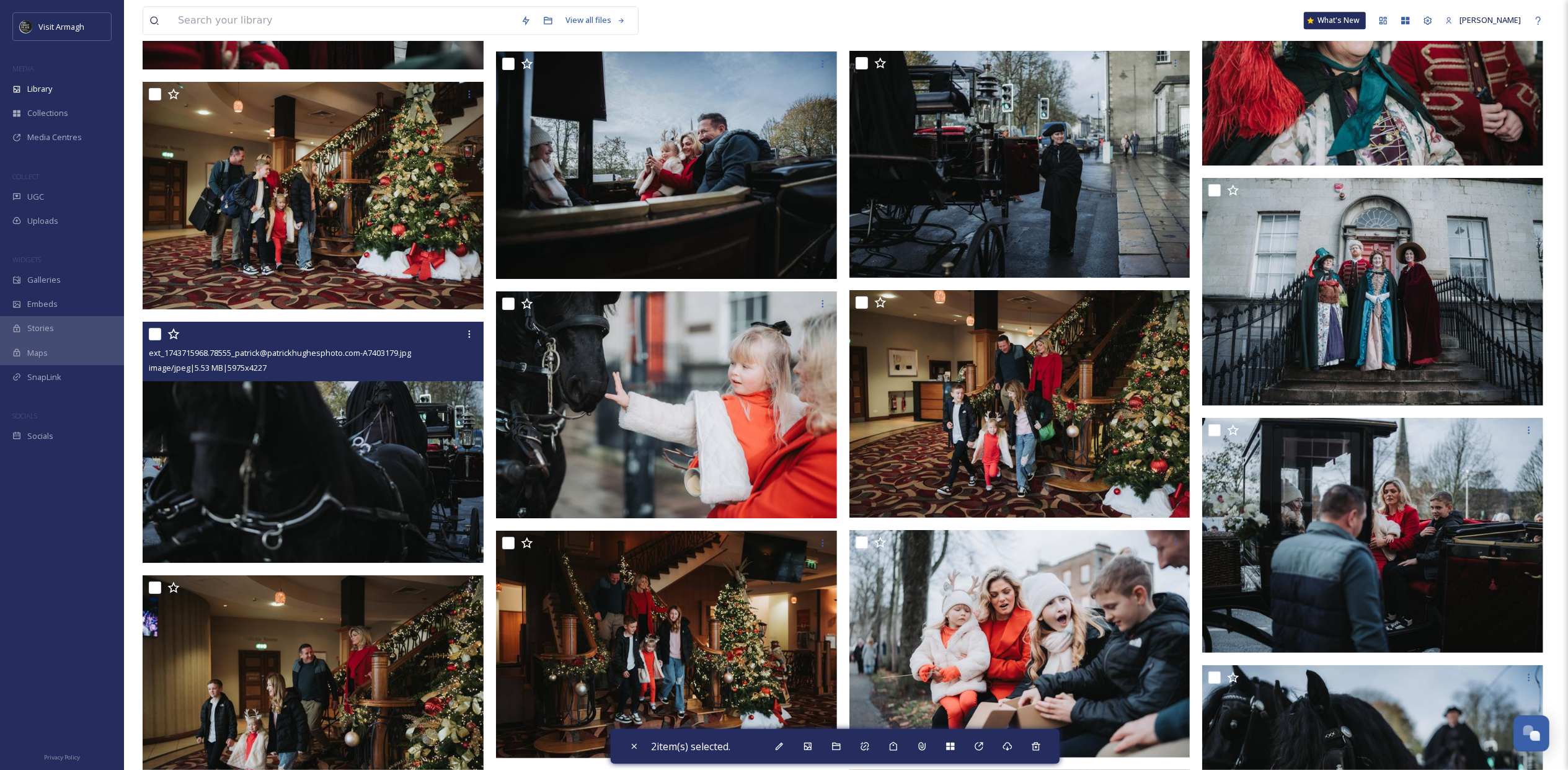
click at [157, 334] on input "checkbox" at bounding box center [155, 334] width 12 height 12
checkbox input "true"
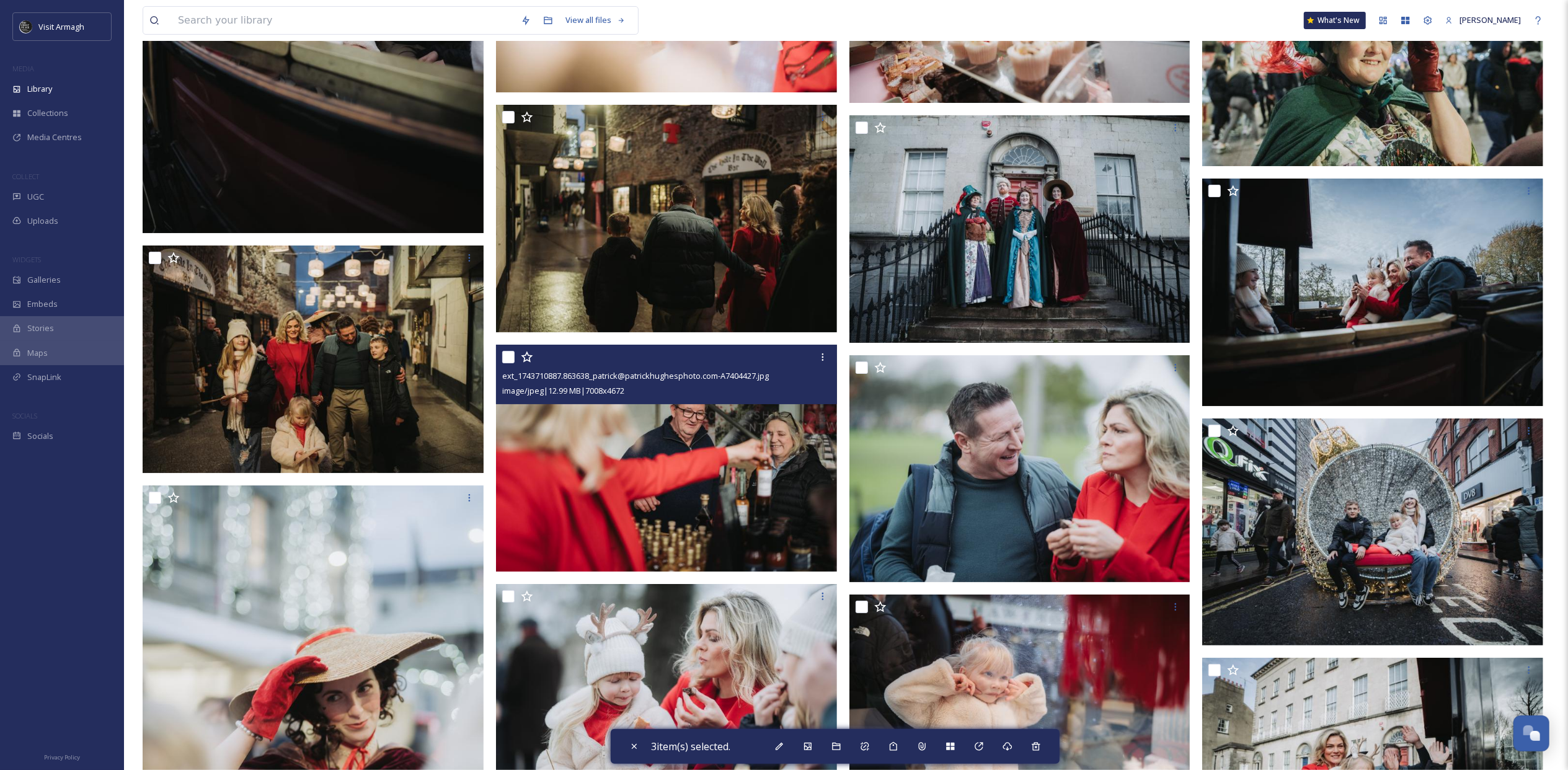
scroll to position [52250, 0]
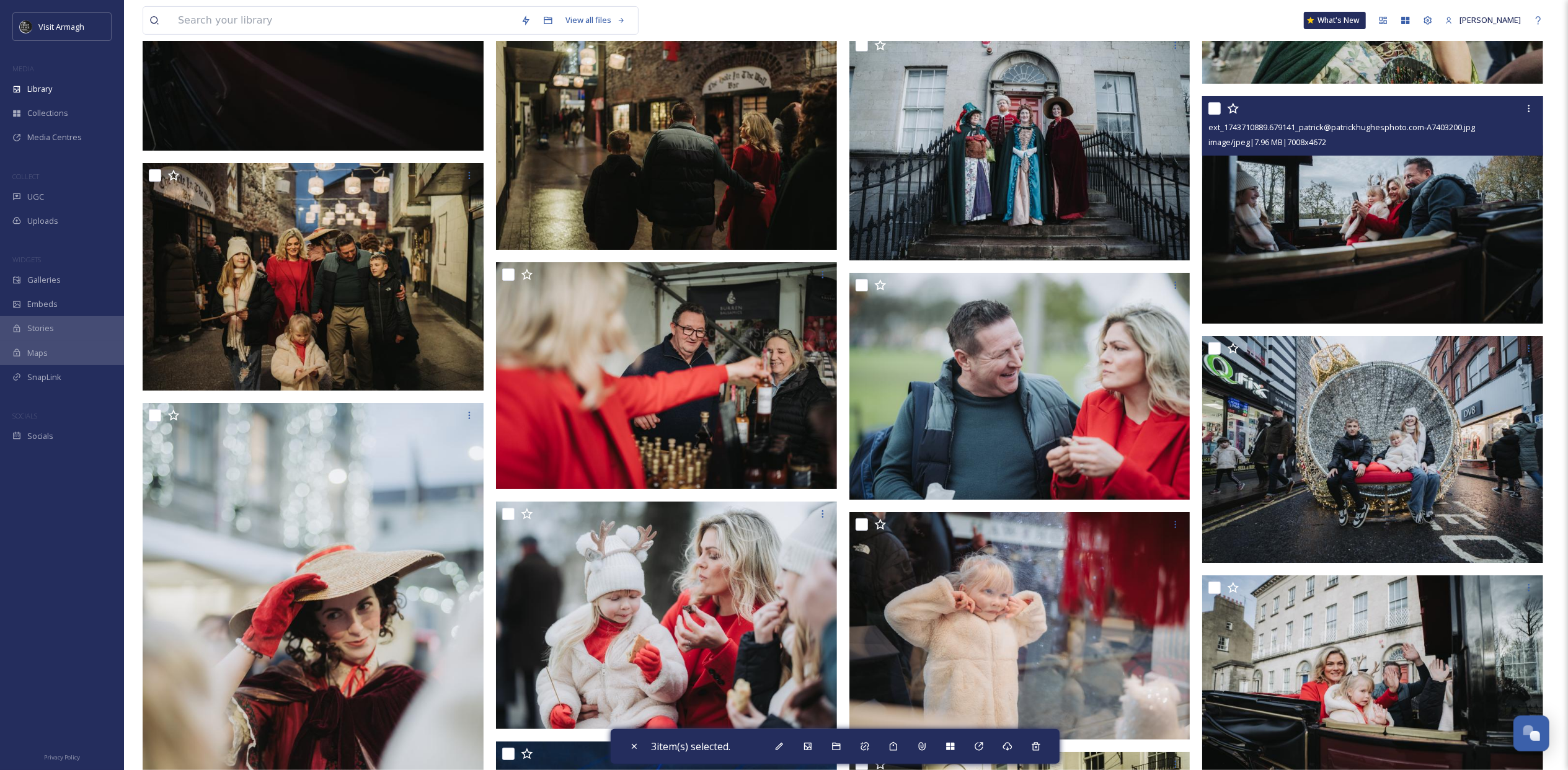
click at [1077, 108] on input "checkbox" at bounding box center [1215, 109] width 12 height 12
checkbox input "true"
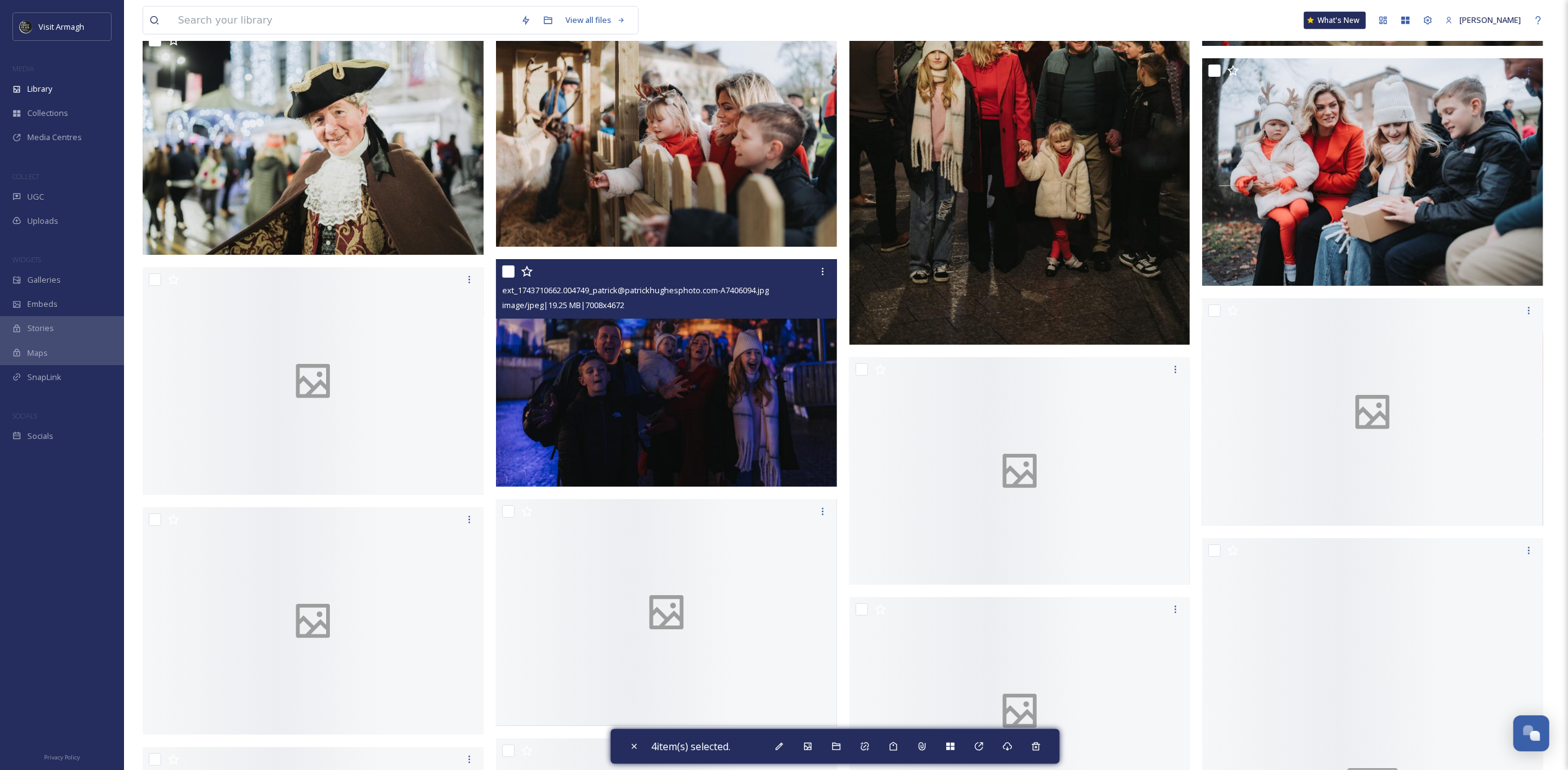
scroll to position [62751, 0]
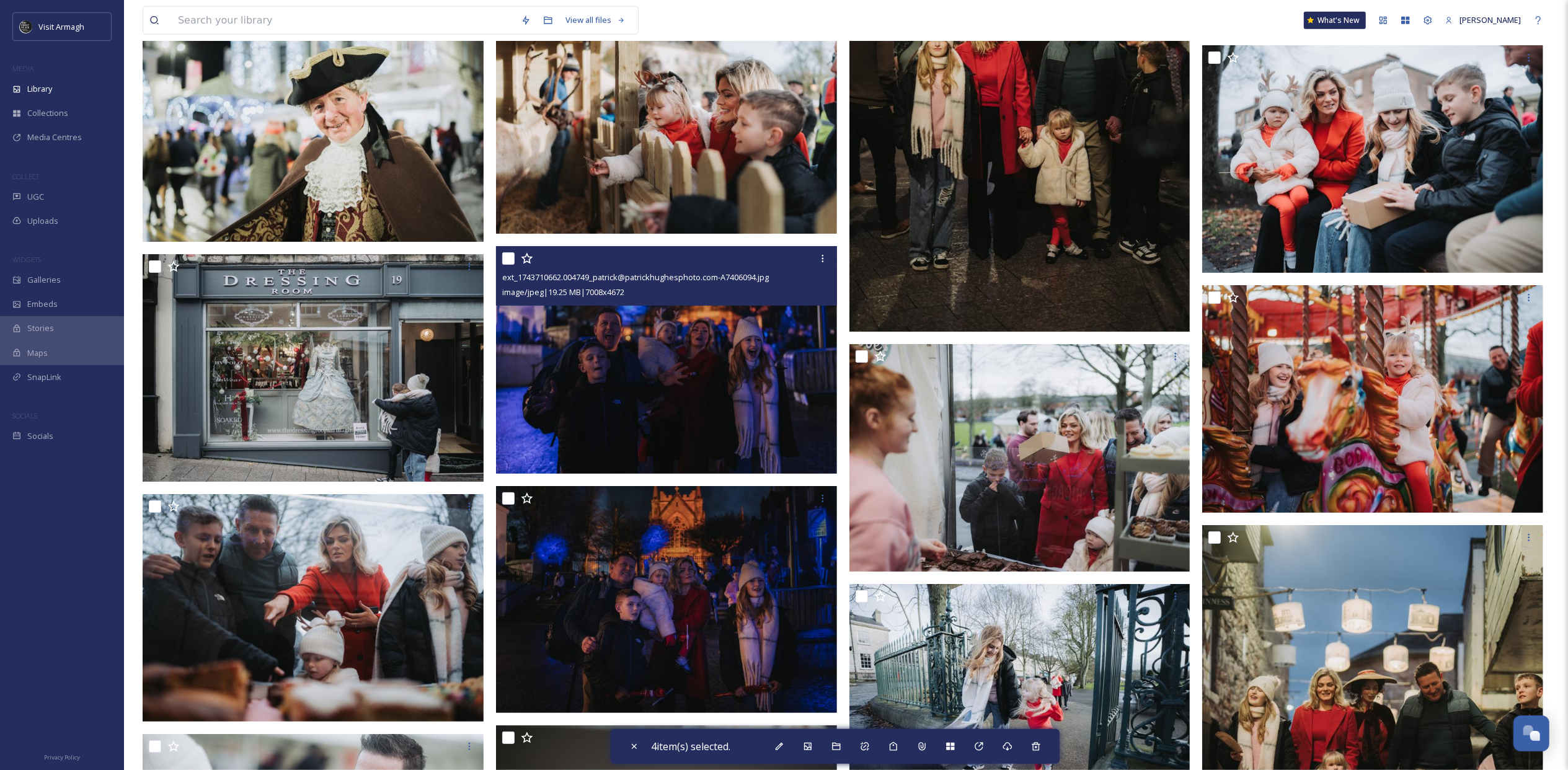
click at [507, 264] on input "checkbox" at bounding box center [508, 258] width 12 height 12
checkbox input "true"
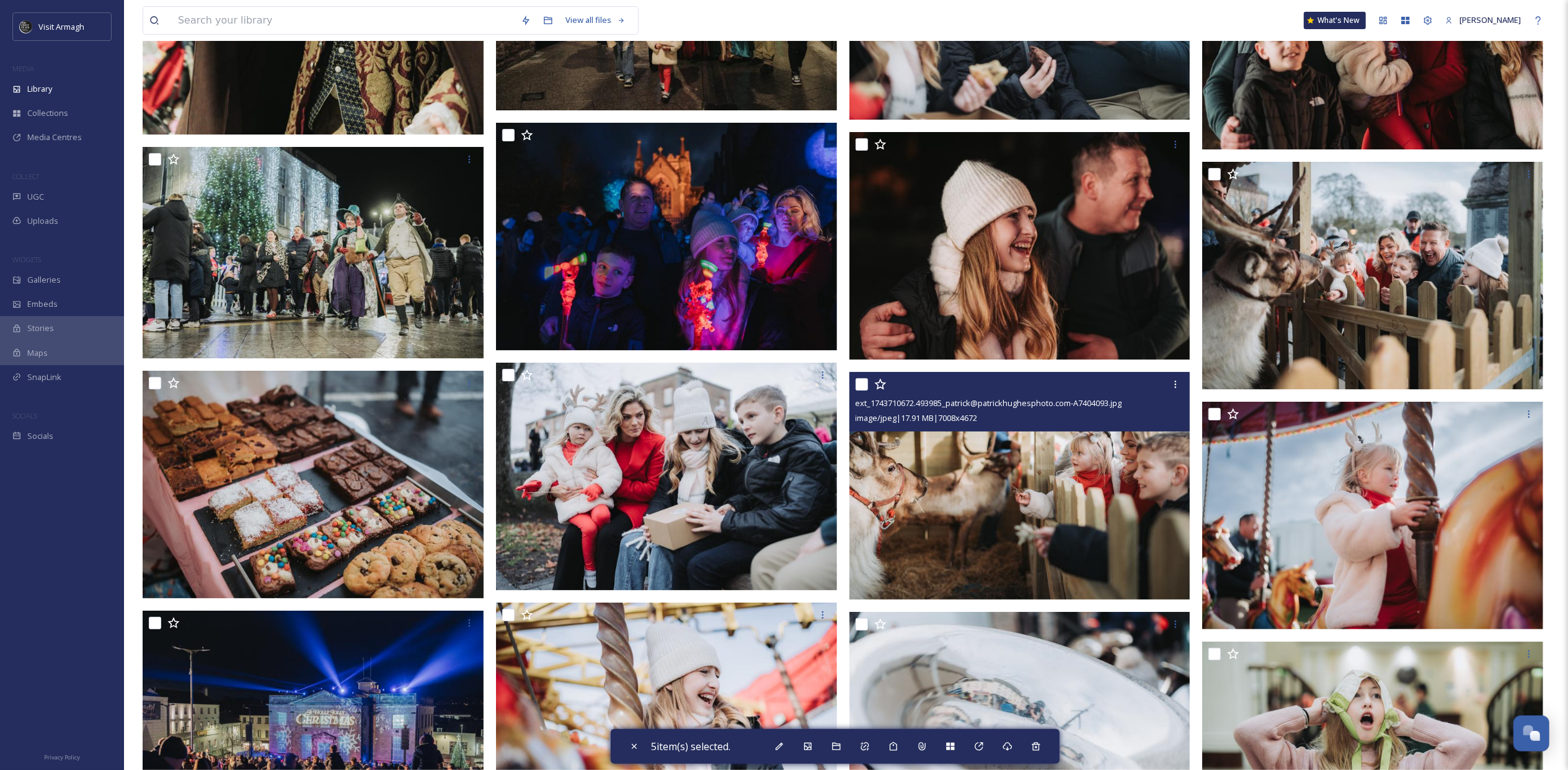
scroll to position [61526, 0]
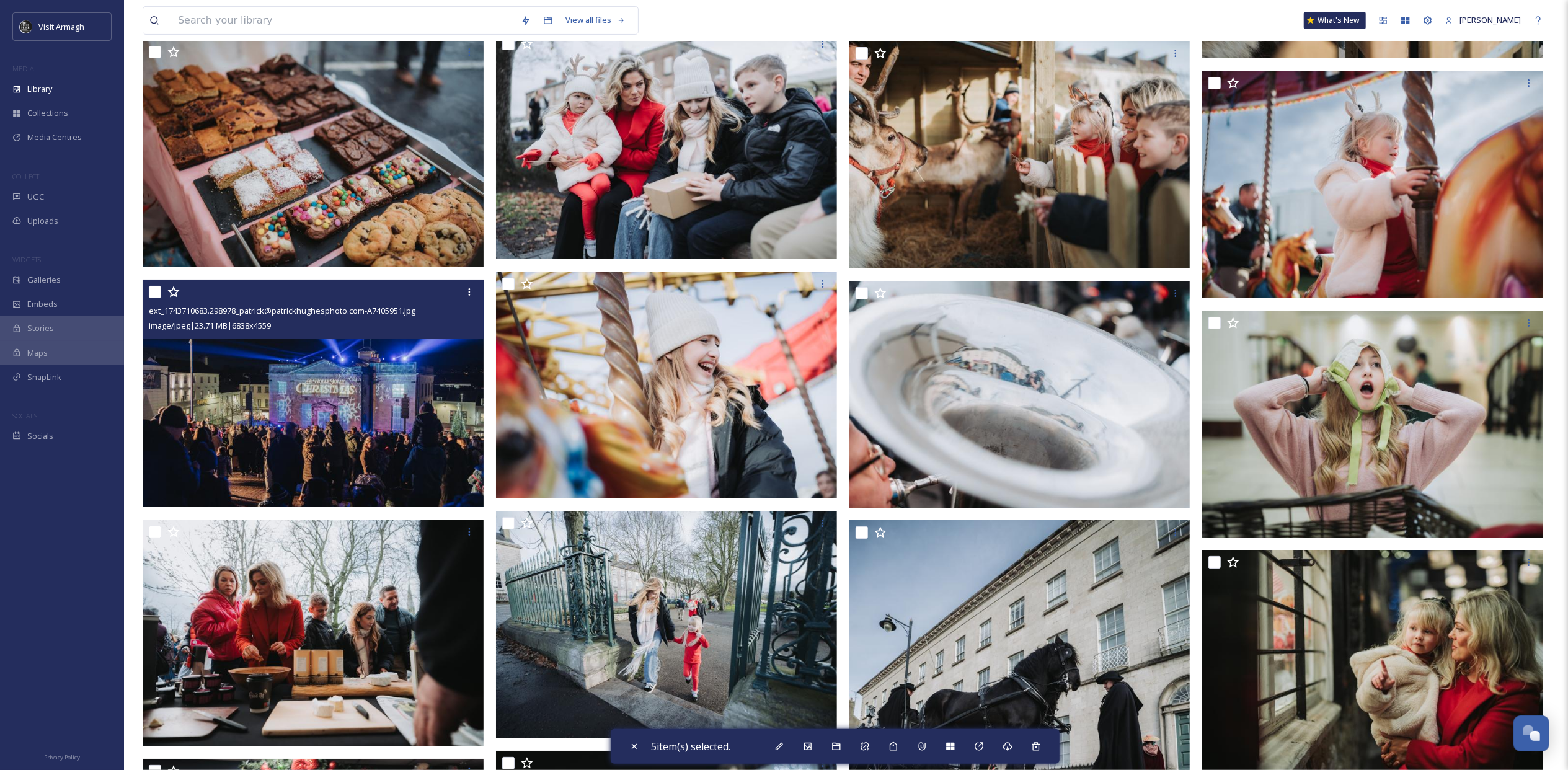
click at [159, 295] on input "checkbox" at bounding box center [155, 292] width 12 height 12
checkbox input "true"
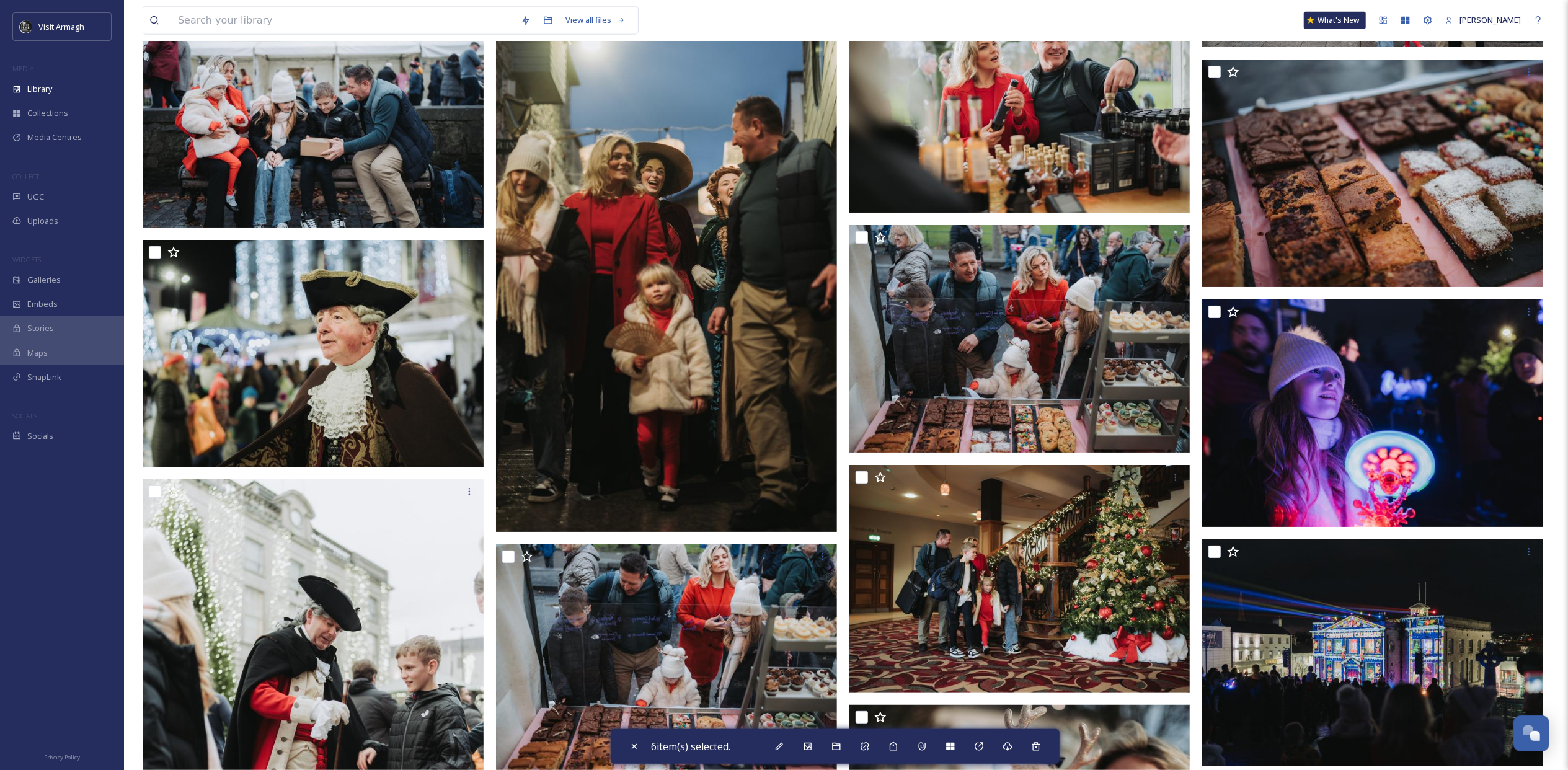
scroll to position [58219, 0]
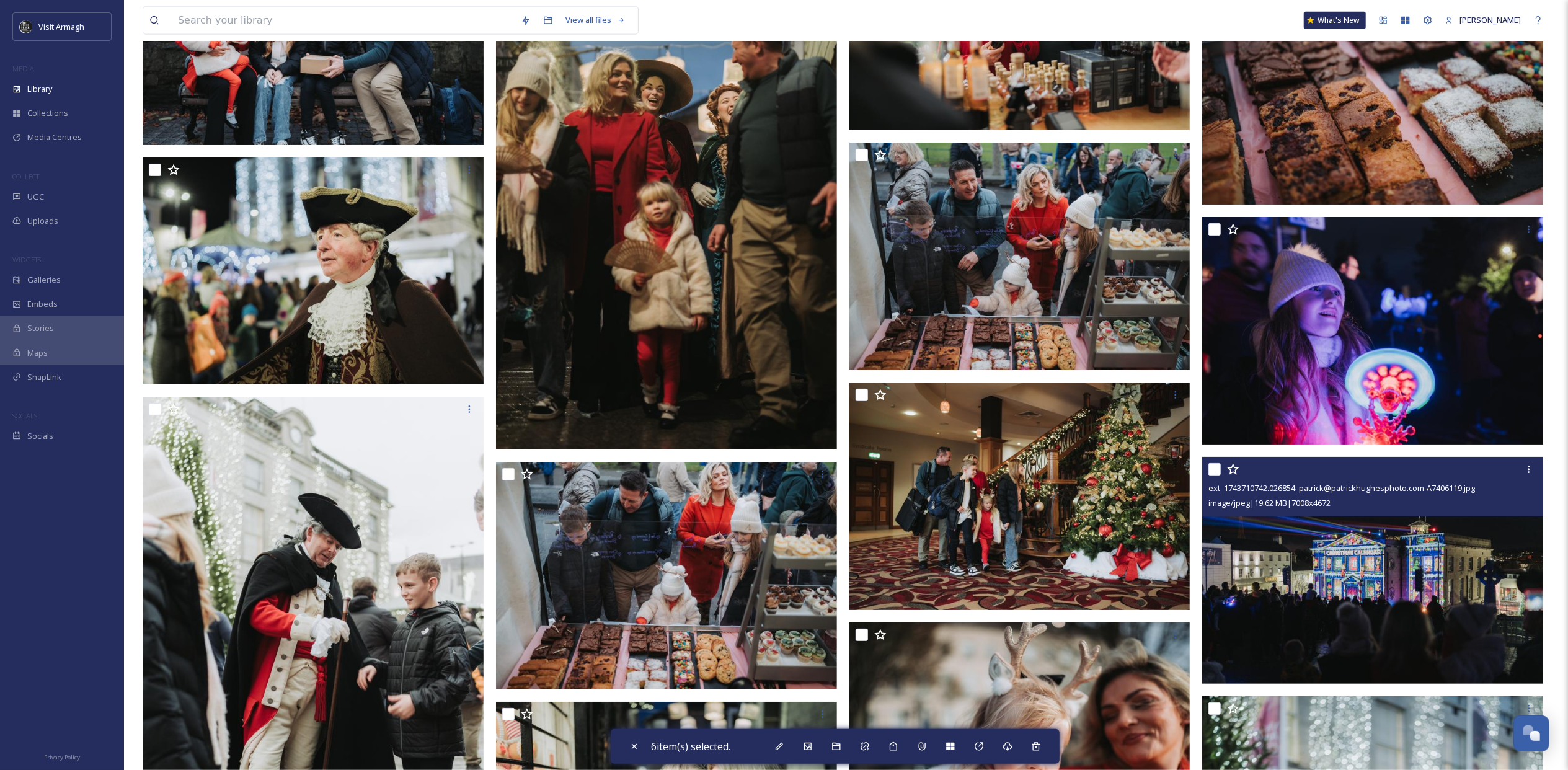
click at [1077, 471] on input "checkbox" at bounding box center [1215, 469] width 12 height 12
checkbox input "true"
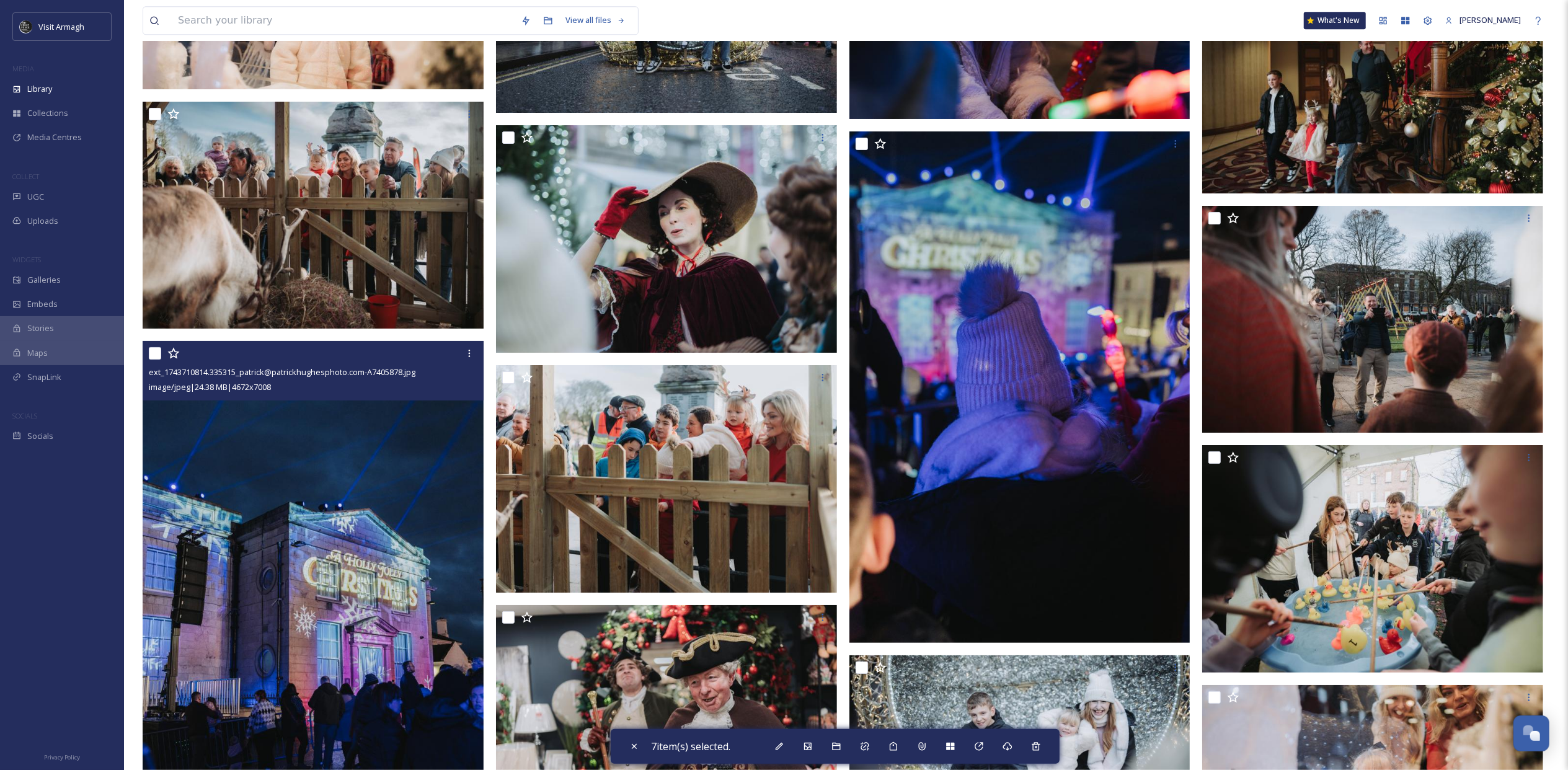
scroll to position [54829, 0]
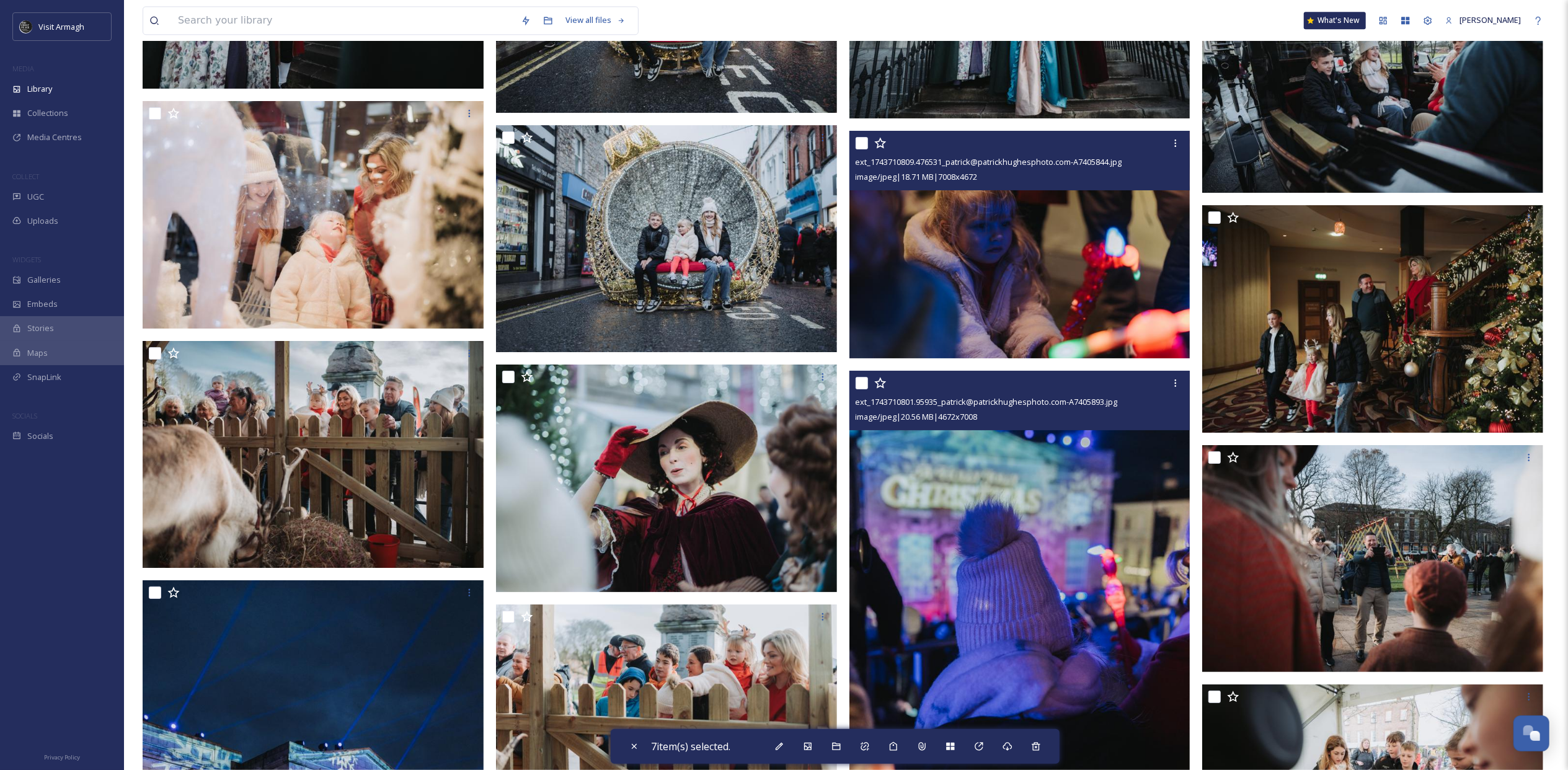
click at [860, 389] on input "checkbox" at bounding box center [862, 383] width 12 height 12
checkbox input "true"
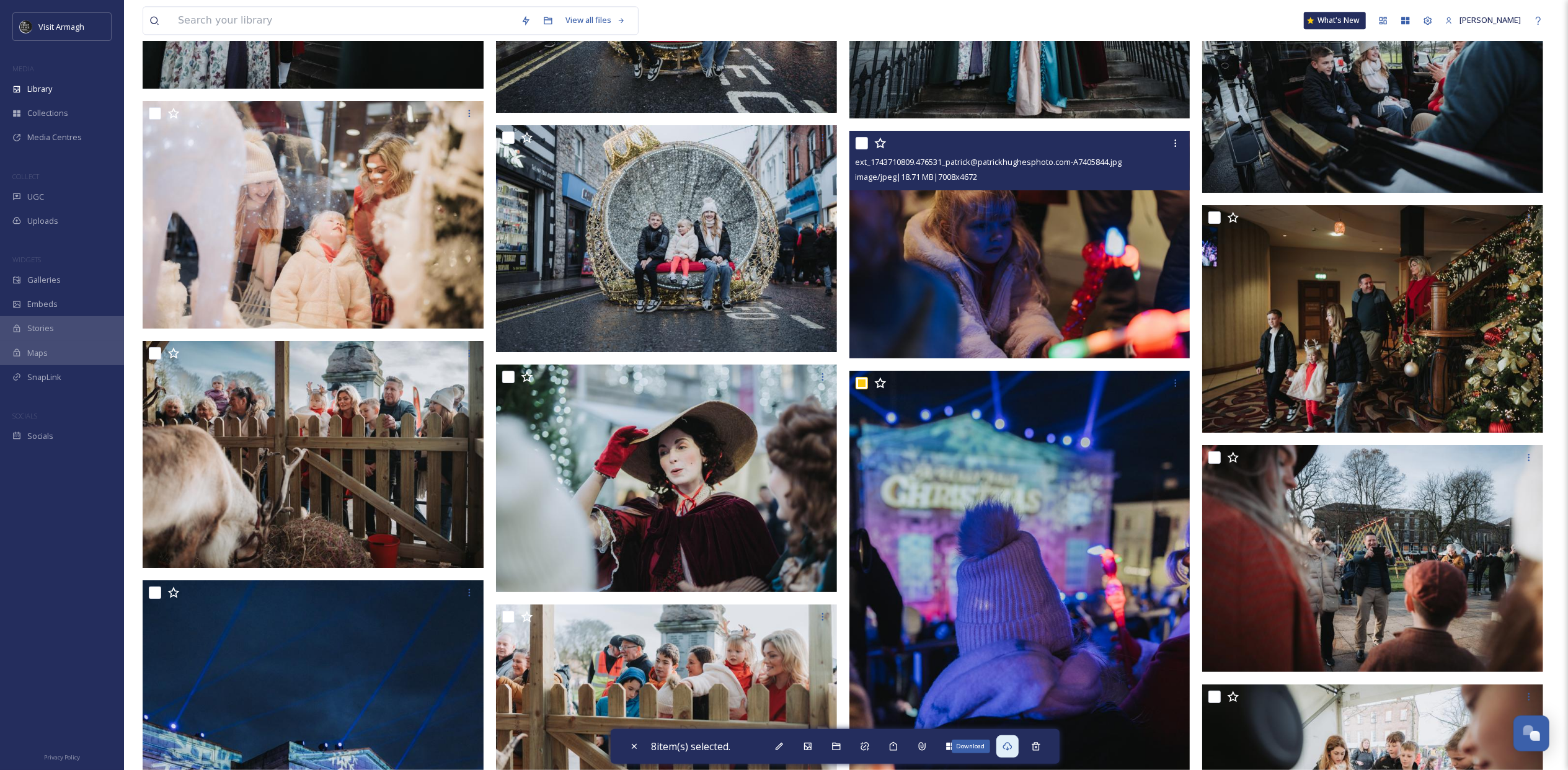
click at [1009, 524] on icon at bounding box center [1007, 746] width 10 height 10
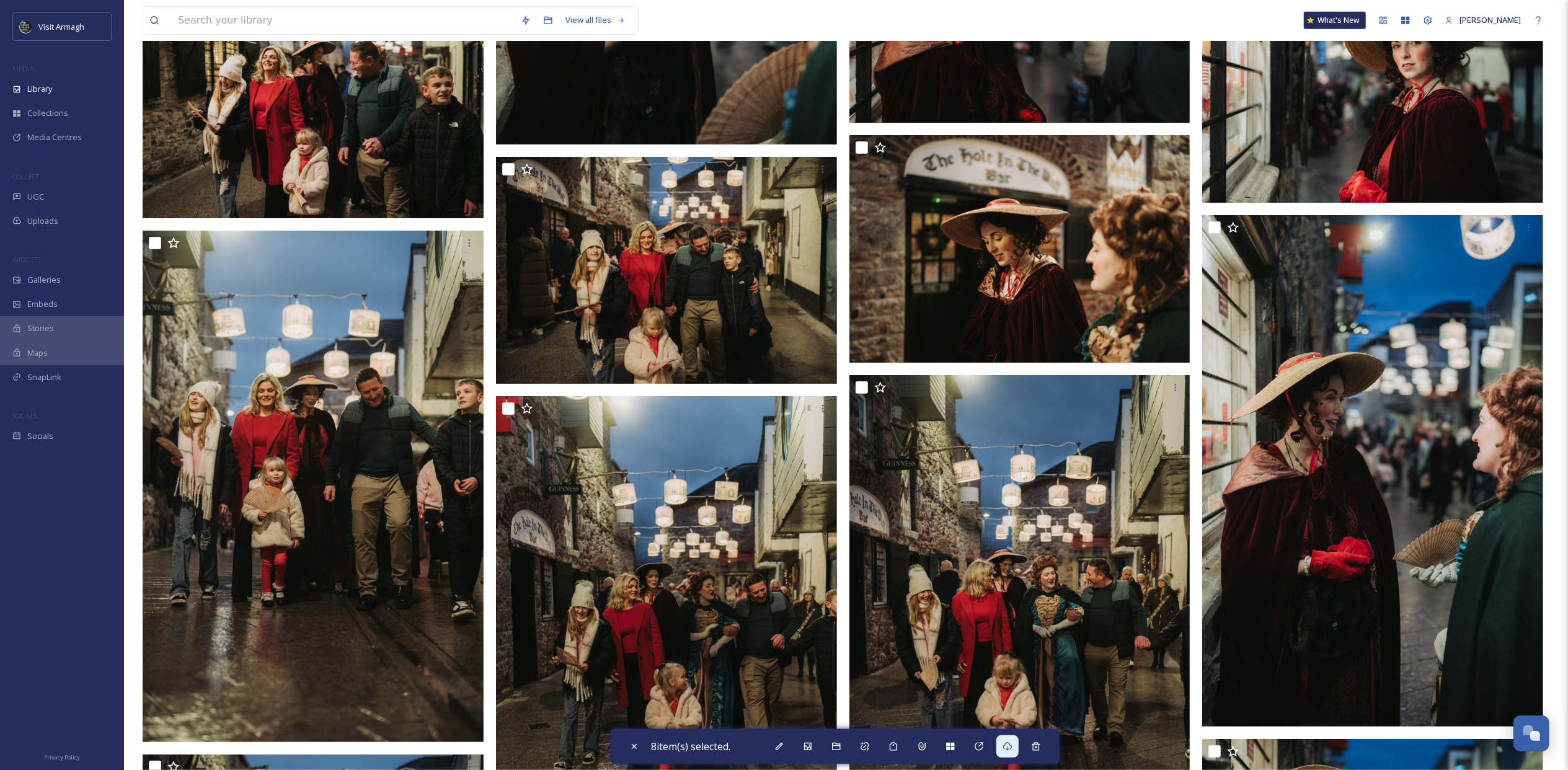
scroll to position [0, 0]
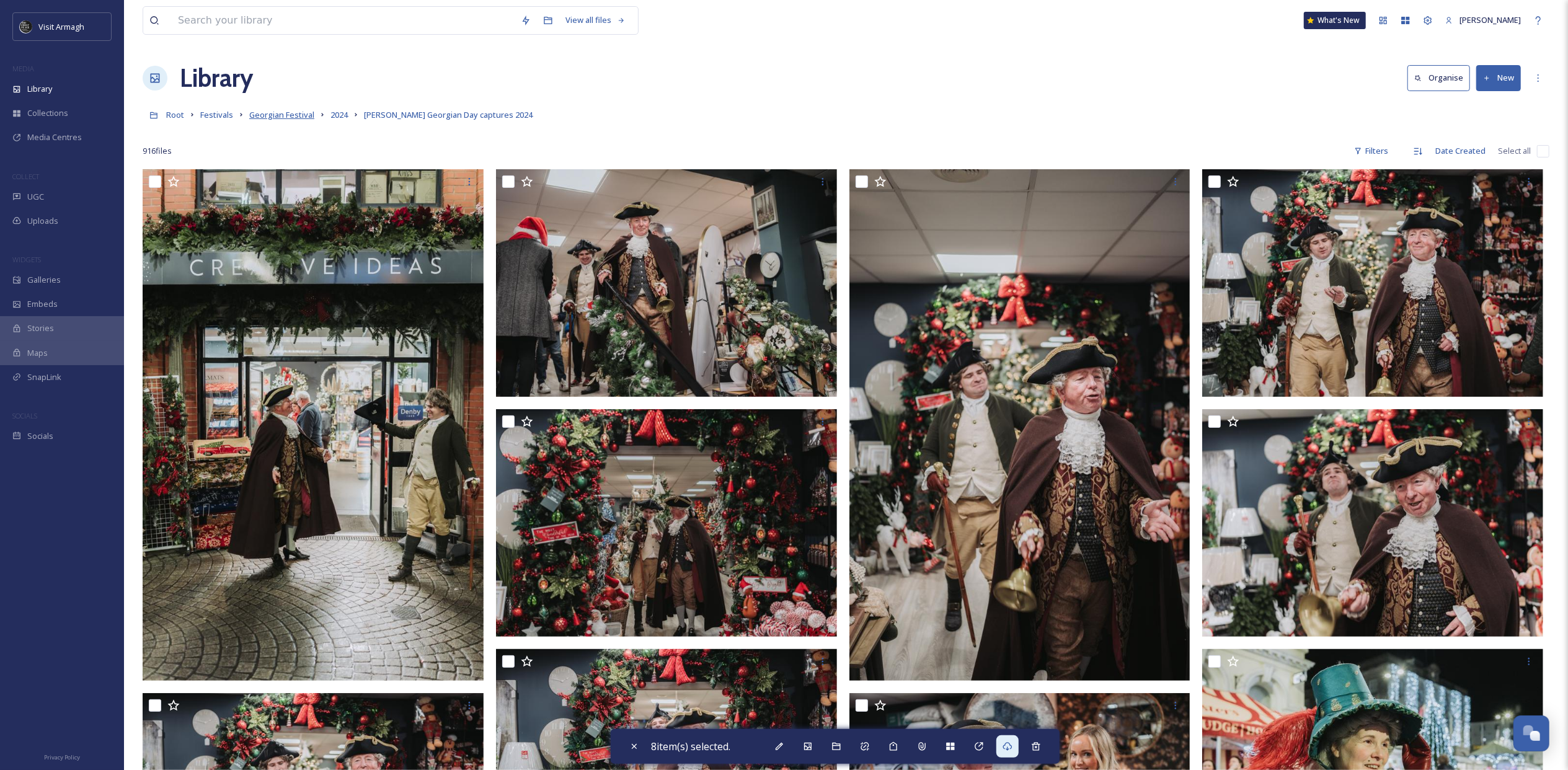
click at [291, 119] on span "Georgian Festival" at bounding box center [282, 115] width 65 height 11
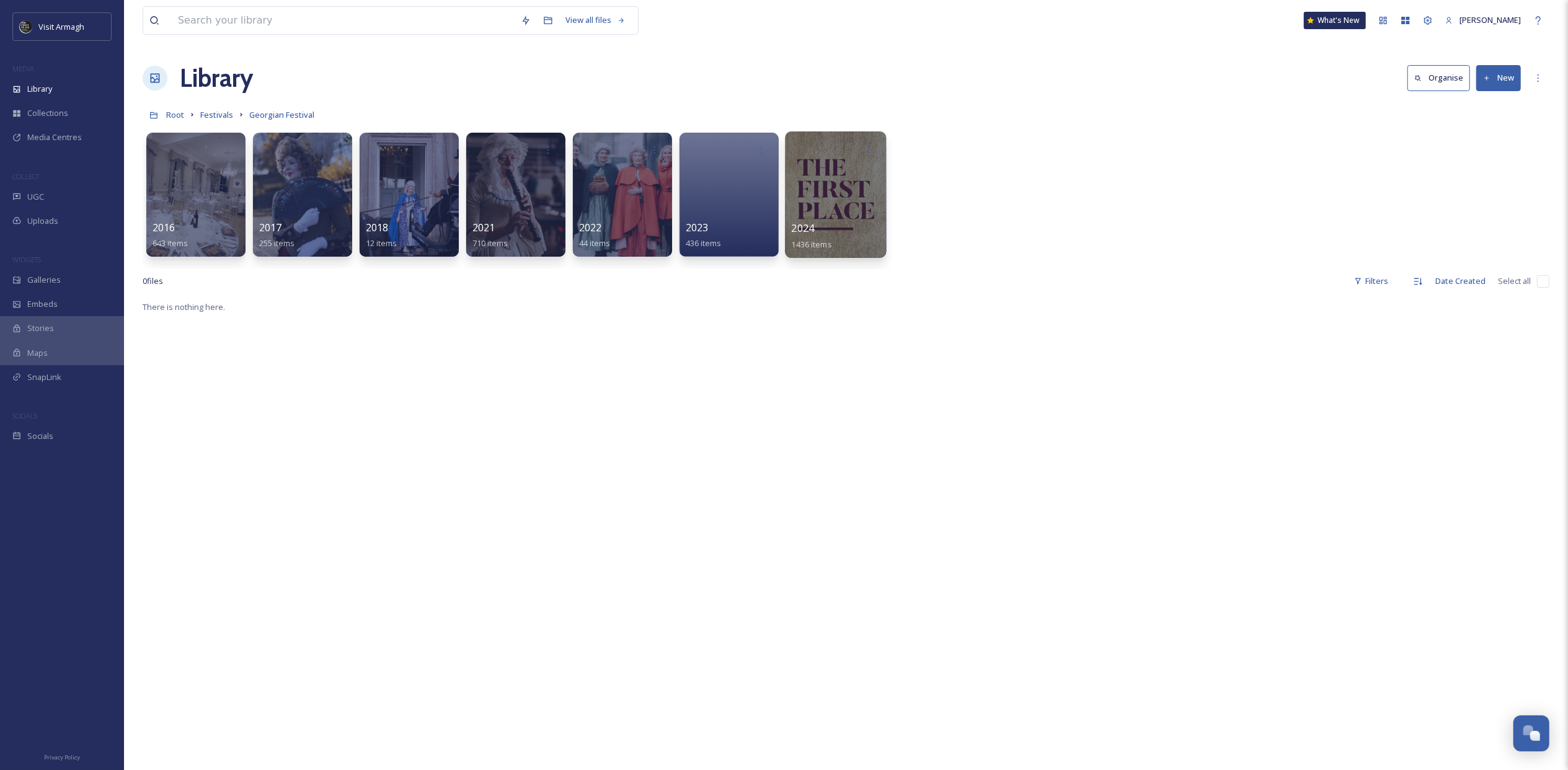
click at [809, 249] on span "1436 items" at bounding box center [812, 243] width 40 height 11
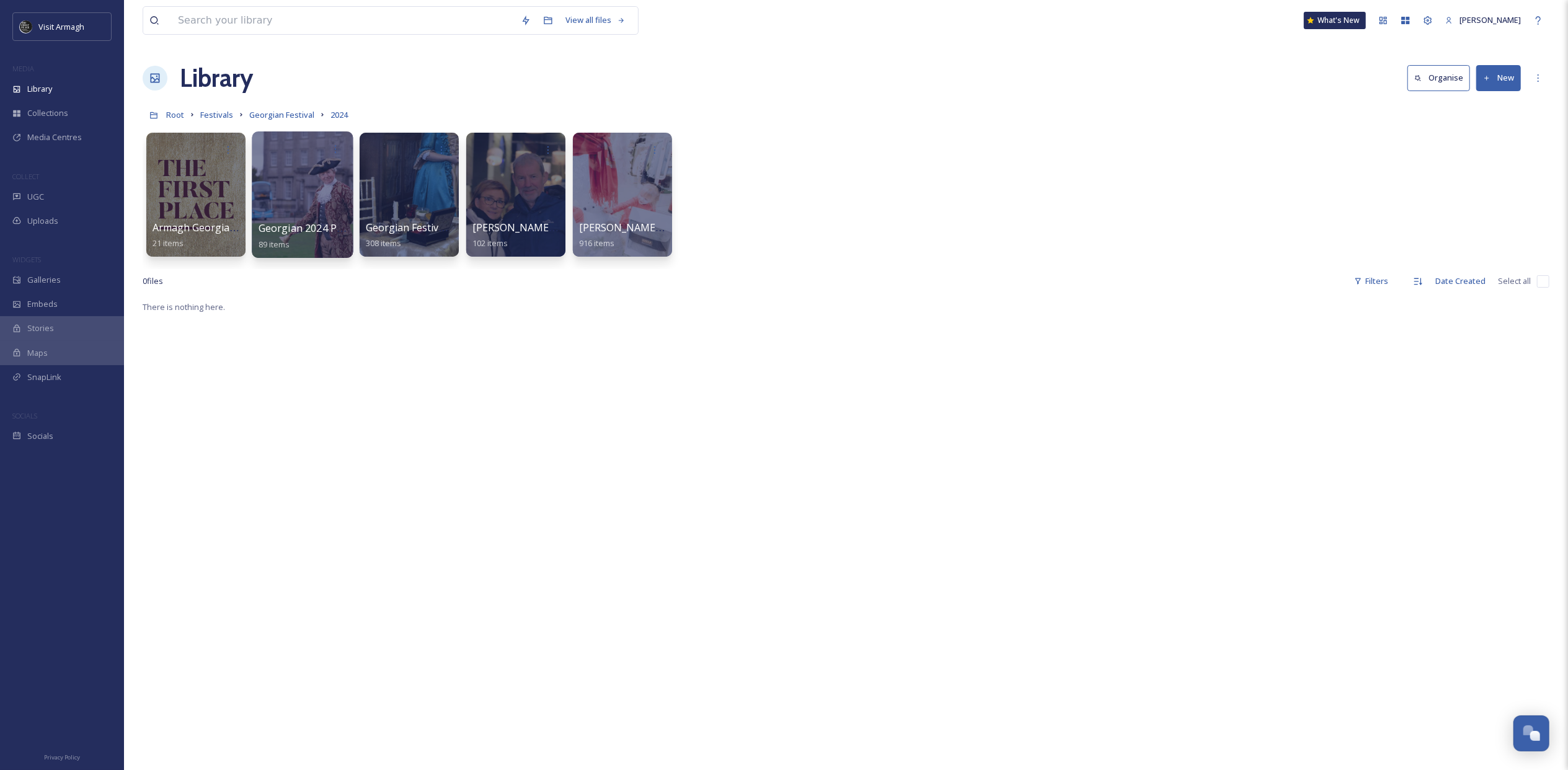
click at [310, 191] on div at bounding box center [302, 195] width 101 height 126
click at [281, 116] on span "Georgian Festival" at bounding box center [282, 115] width 65 height 11
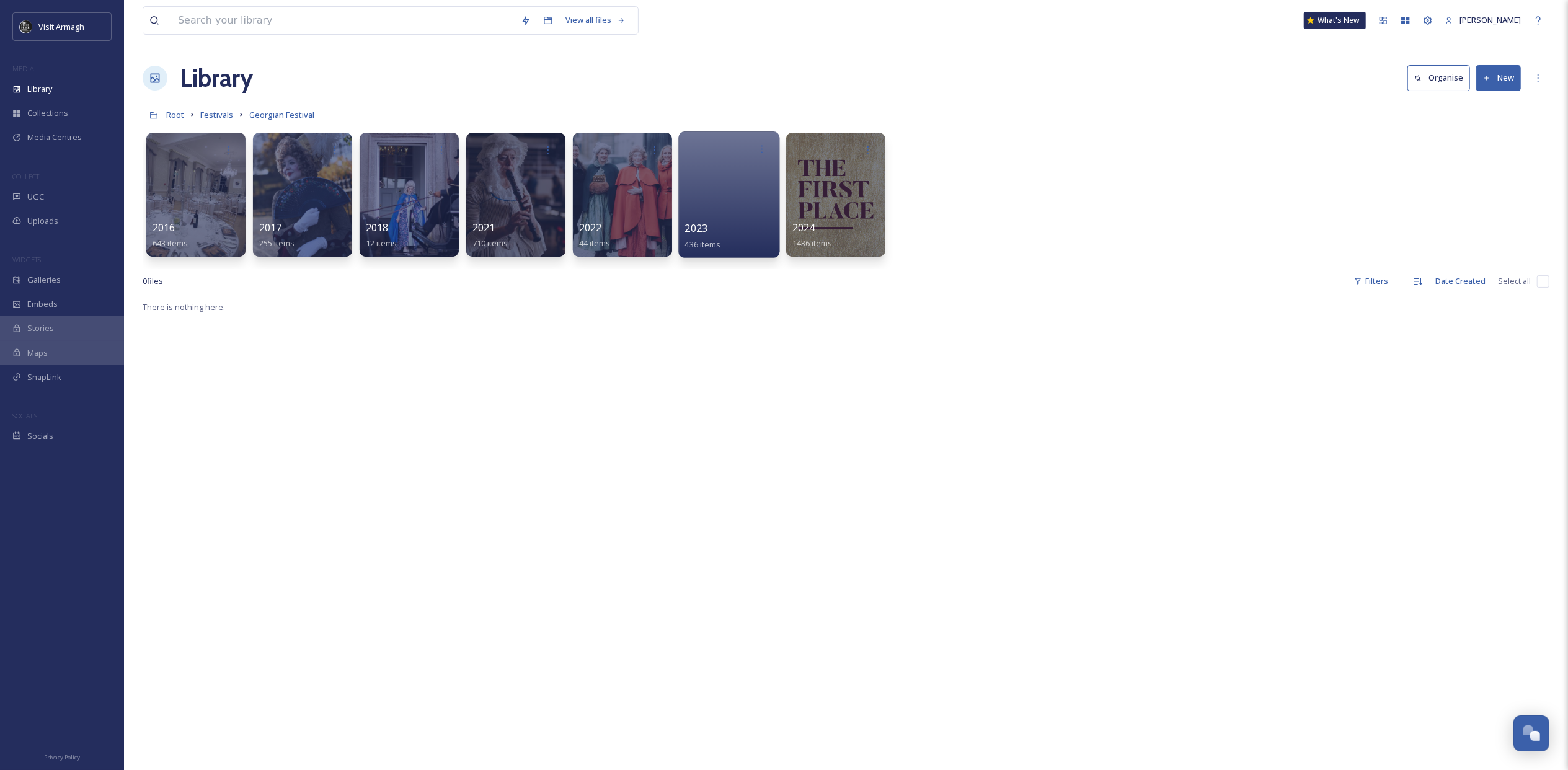
click at [735, 206] on div at bounding box center [729, 195] width 101 height 126
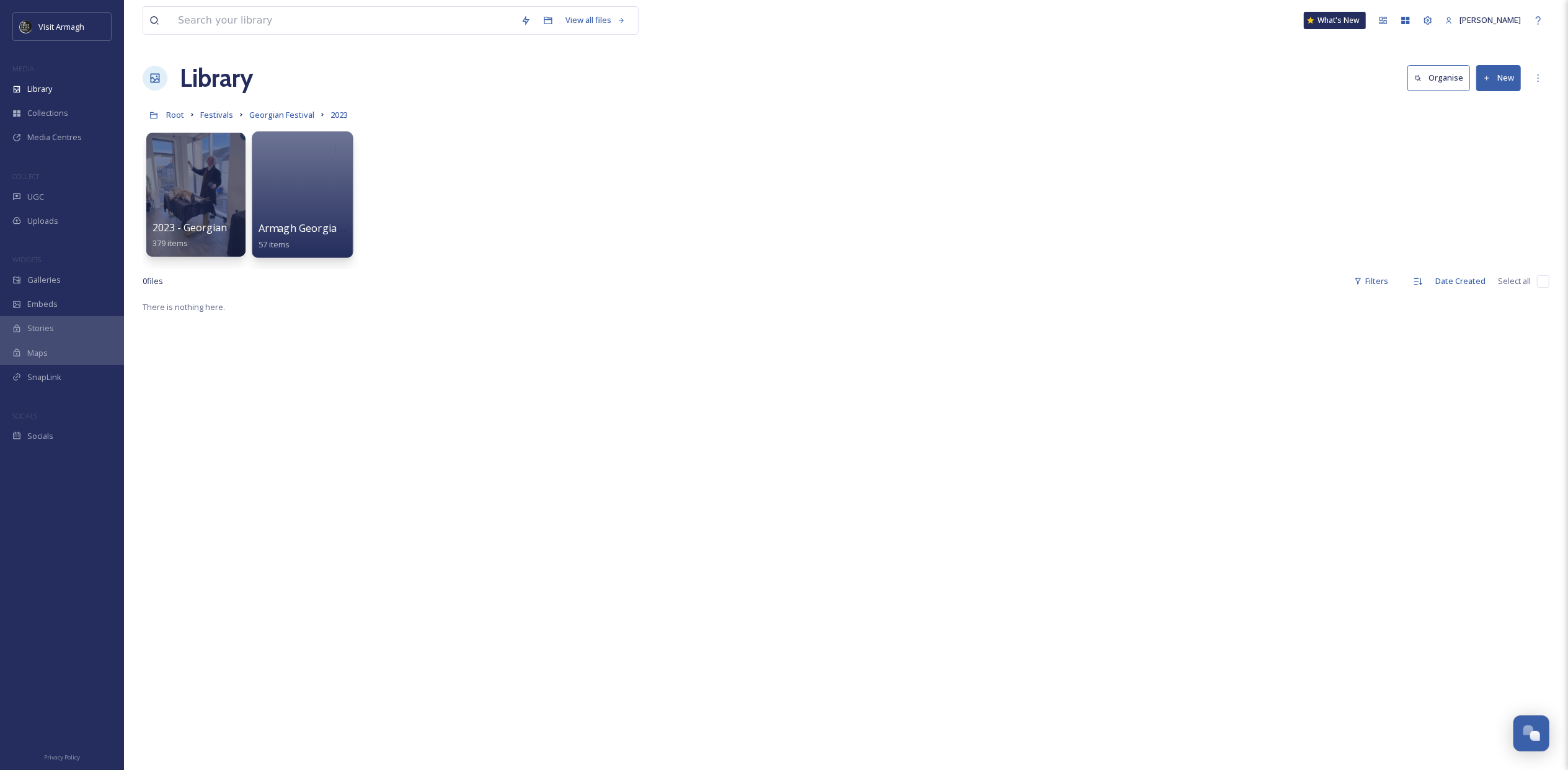
click at [308, 212] on div at bounding box center [302, 195] width 101 height 126
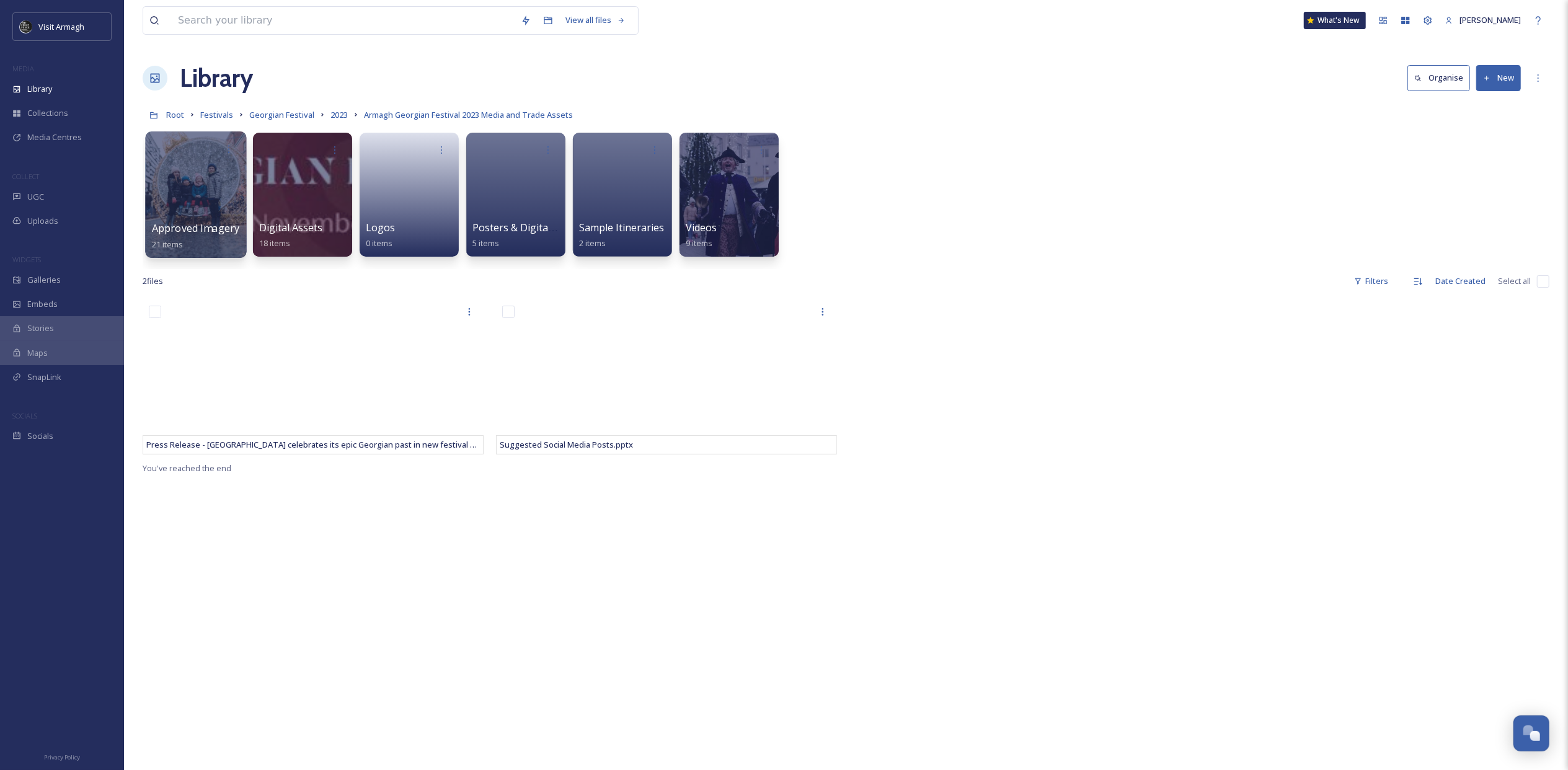
click at [200, 196] on div at bounding box center [195, 195] width 101 height 126
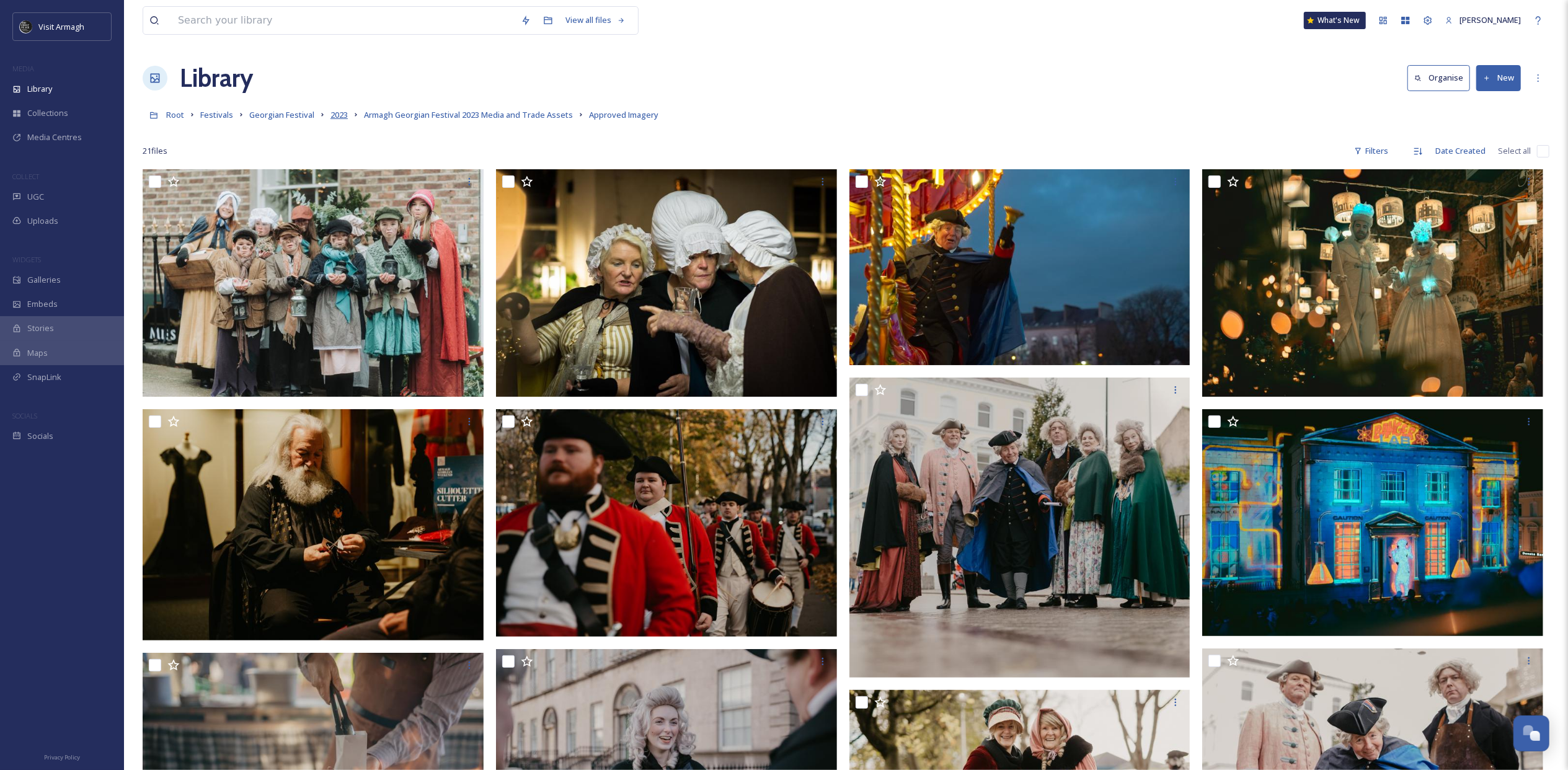
click at [331, 120] on span "2023" at bounding box center [339, 115] width 17 height 11
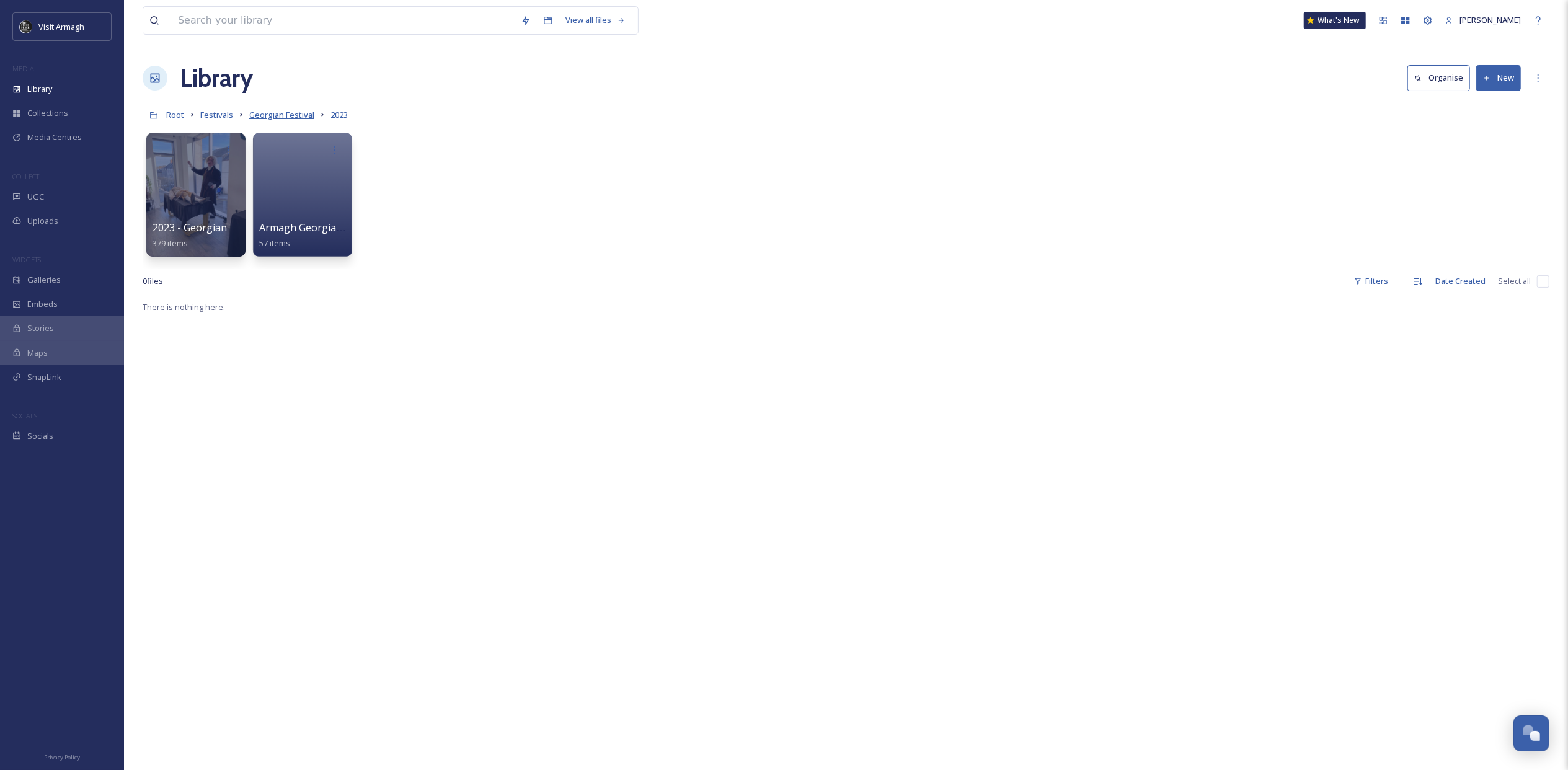
click at [273, 112] on span "Georgian Festival" at bounding box center [282, 115] width 65 height 11
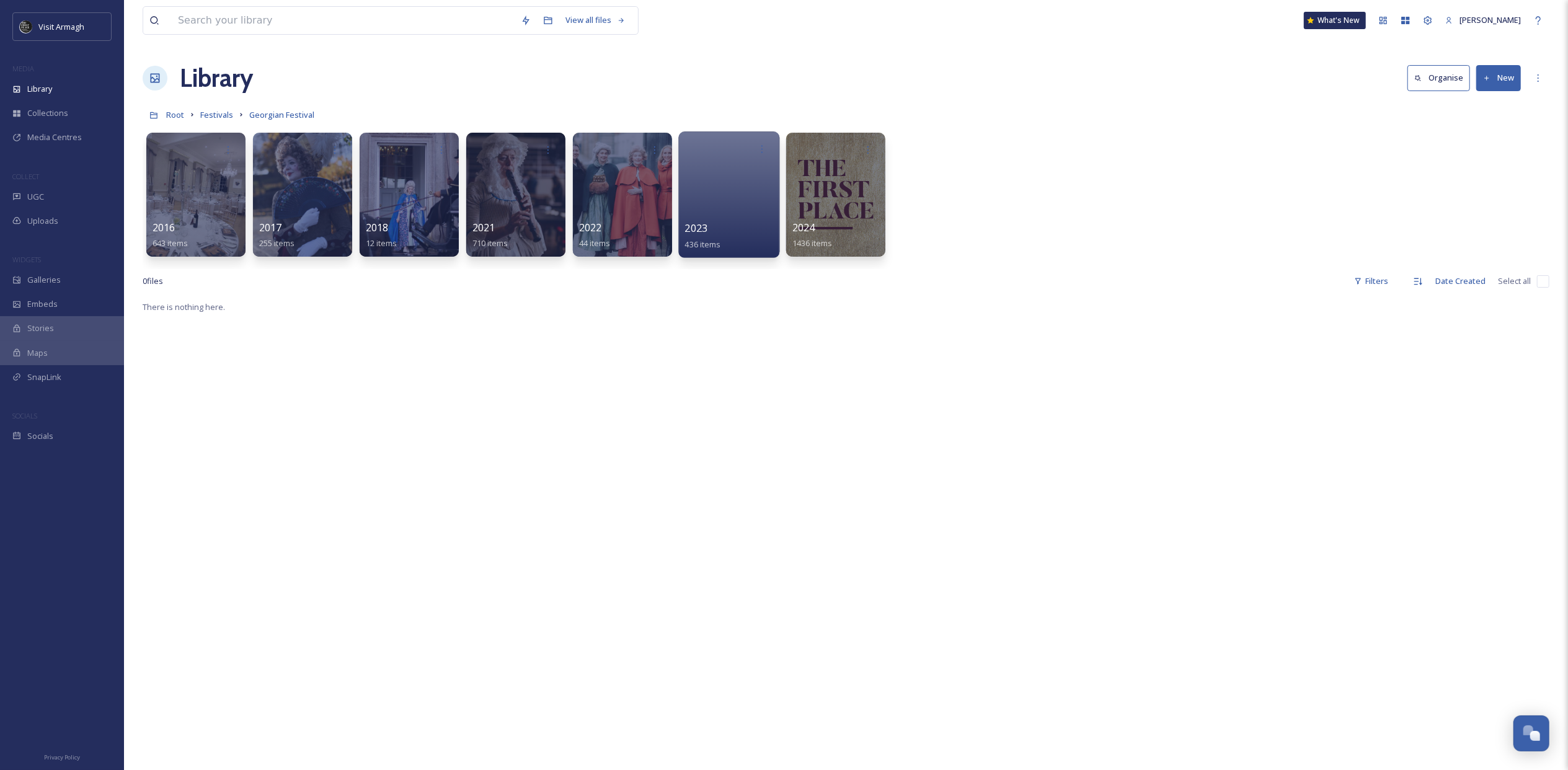
click at [686, 192] on div at bounding box center [729, 195] width 101 height 126
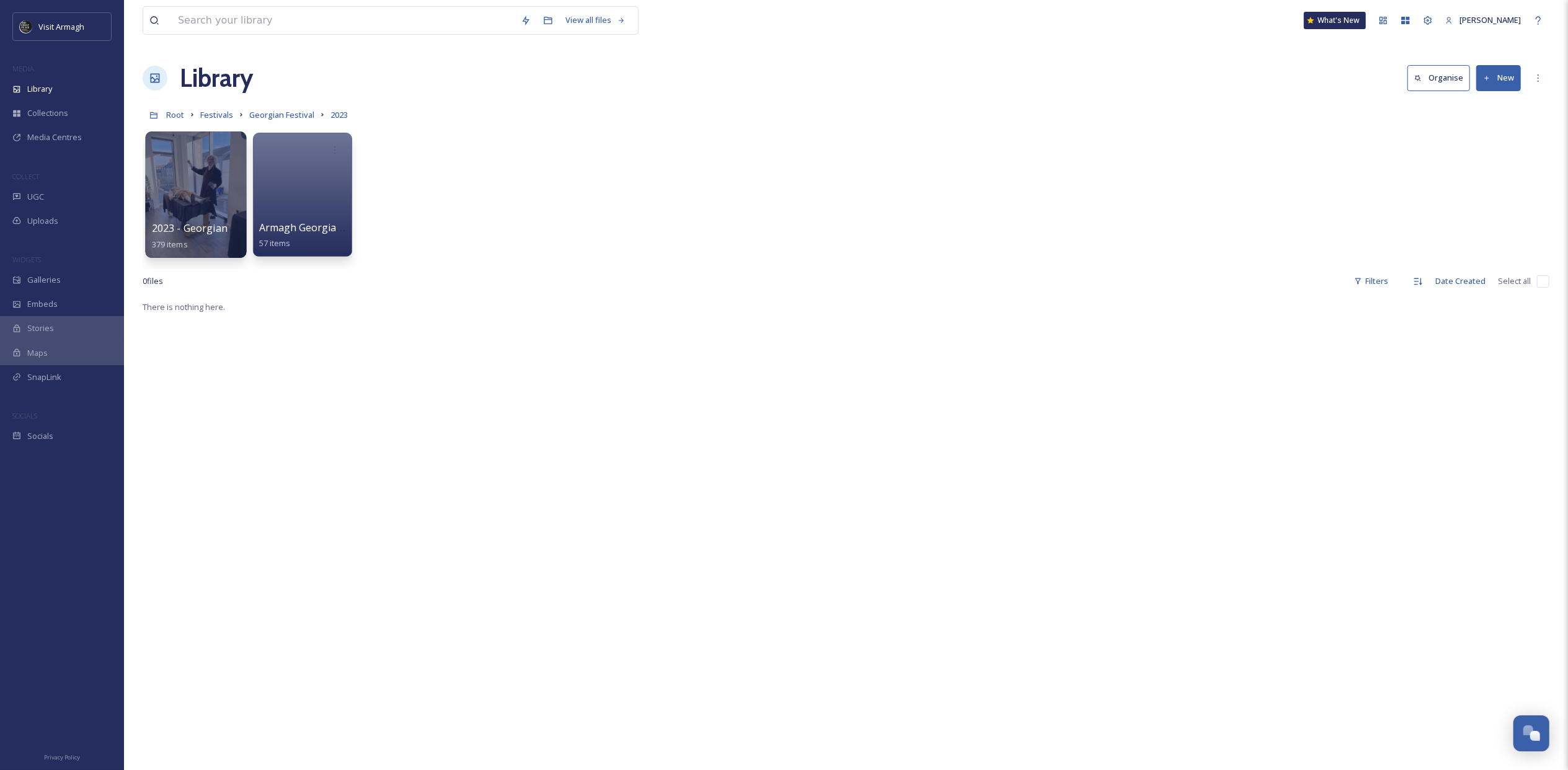
click at [211, 214] on div at bounding box center [195, 195] width 101 height 126
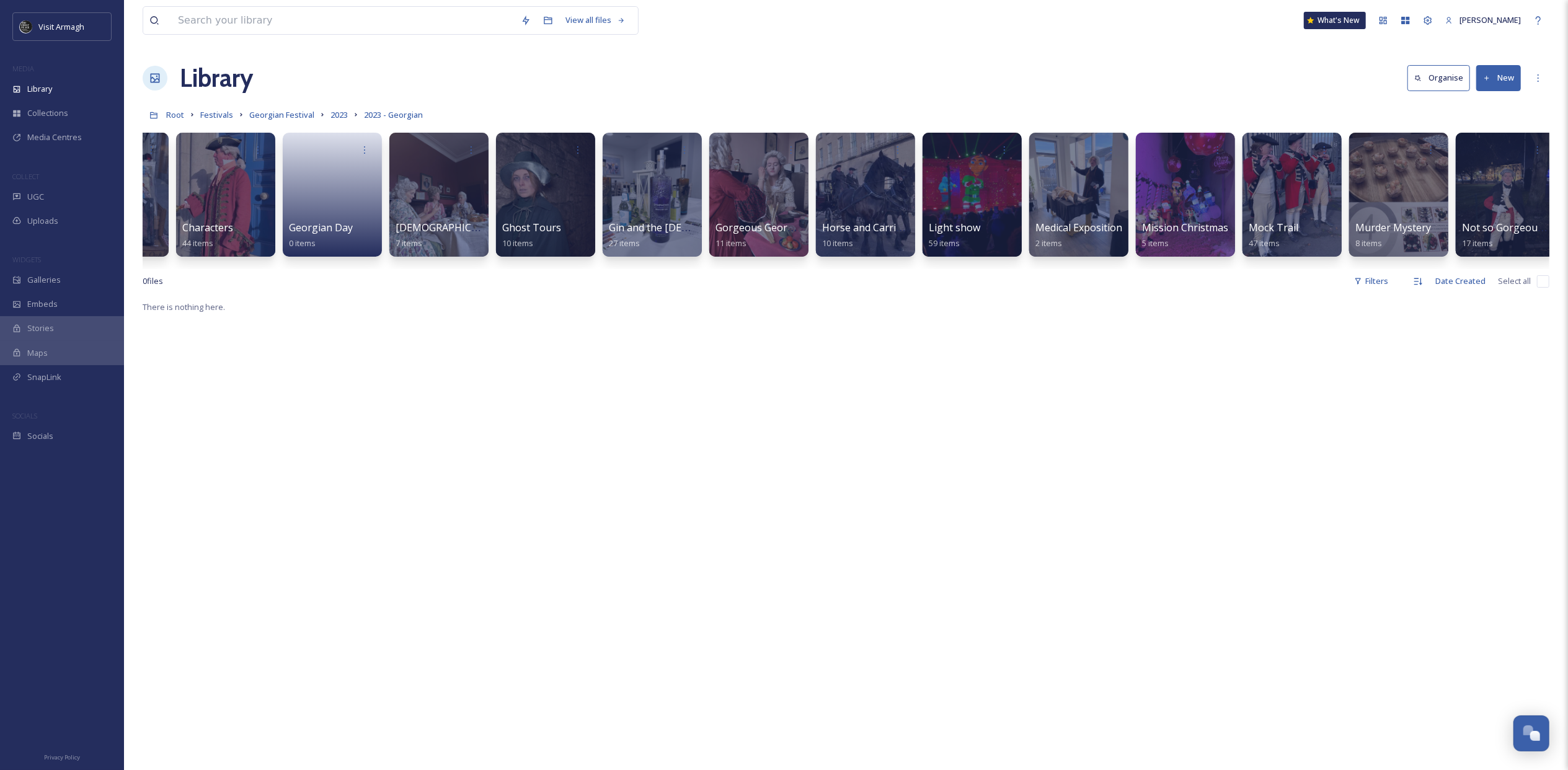
scroll to position [0, 80]
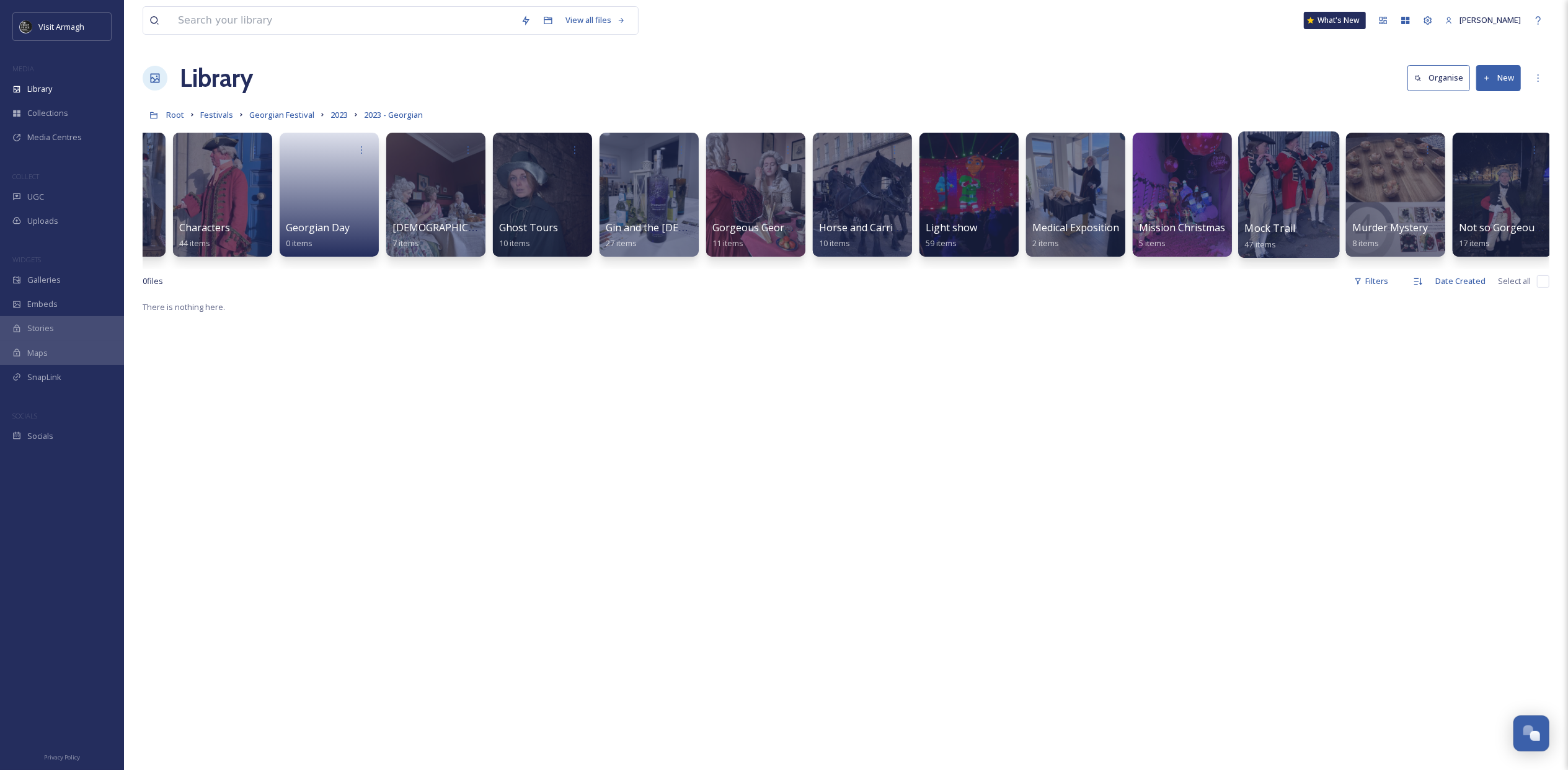
click at [1077, 196] on div at bounding box center [1288, 195] width 101 height 126
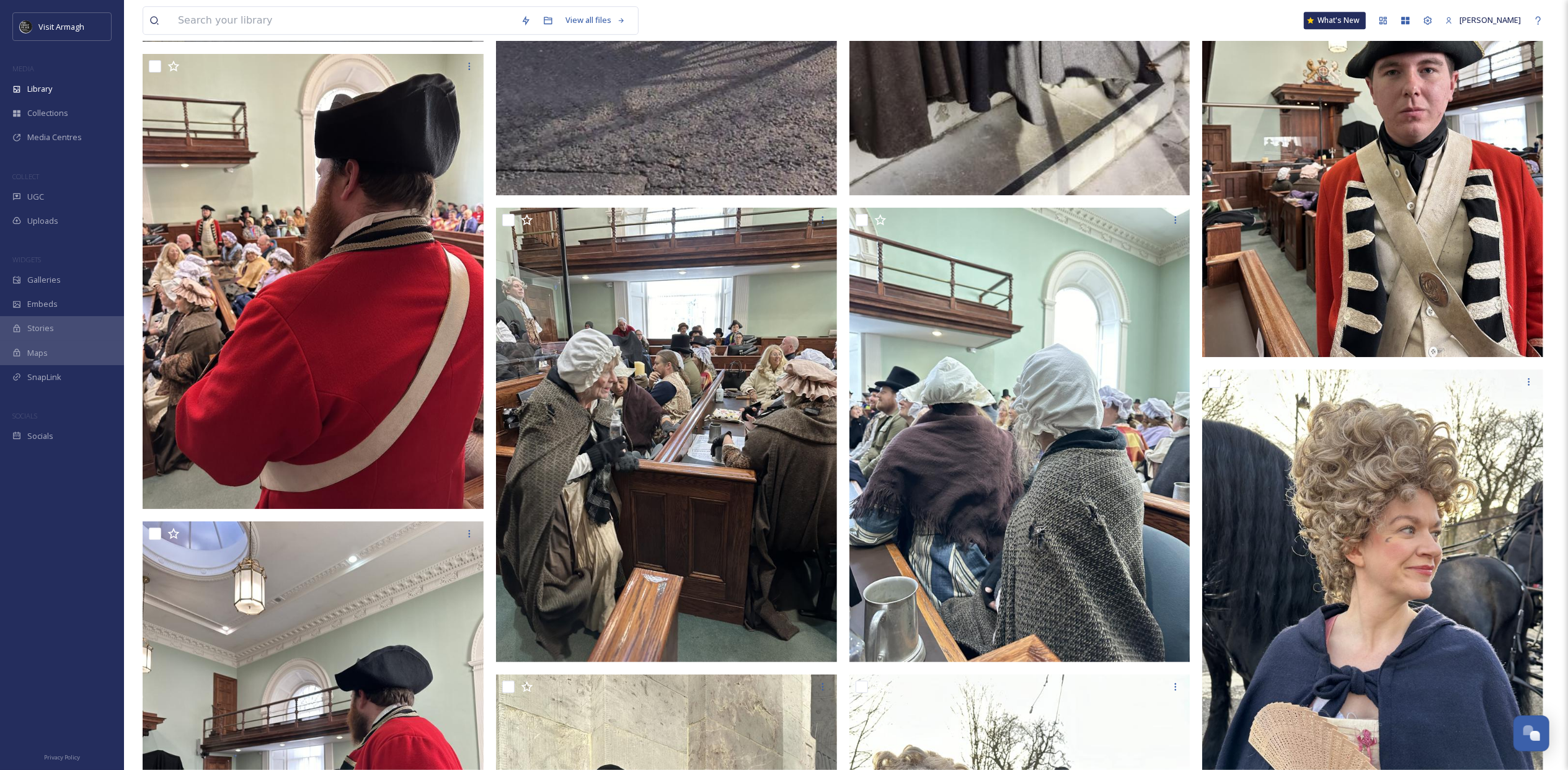
scroll to position [3804, 0]
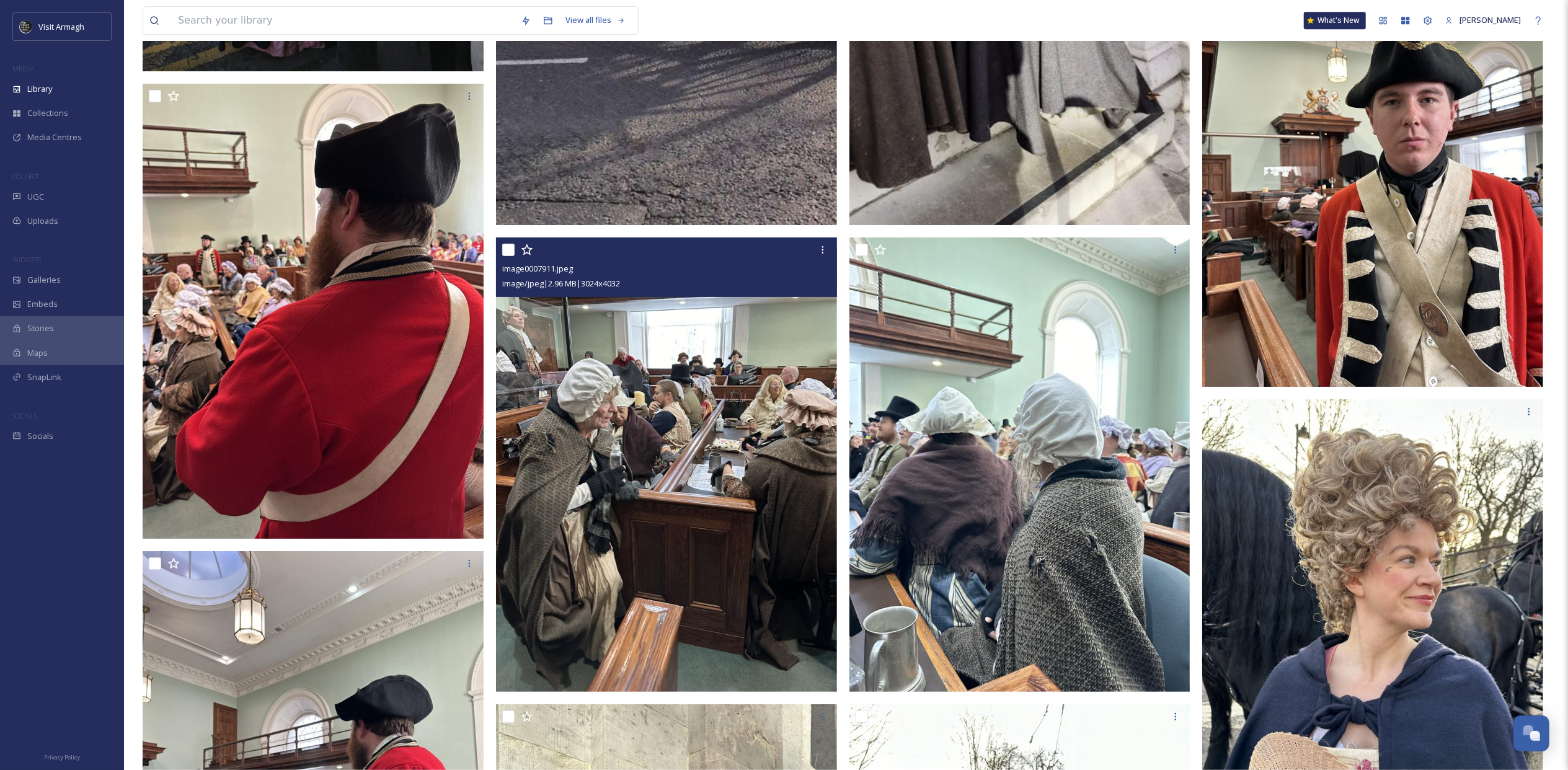
click at [508, 252] on input "checkbox" at bounding box center [508, 250] width 12 height 12
checkbox input "true"
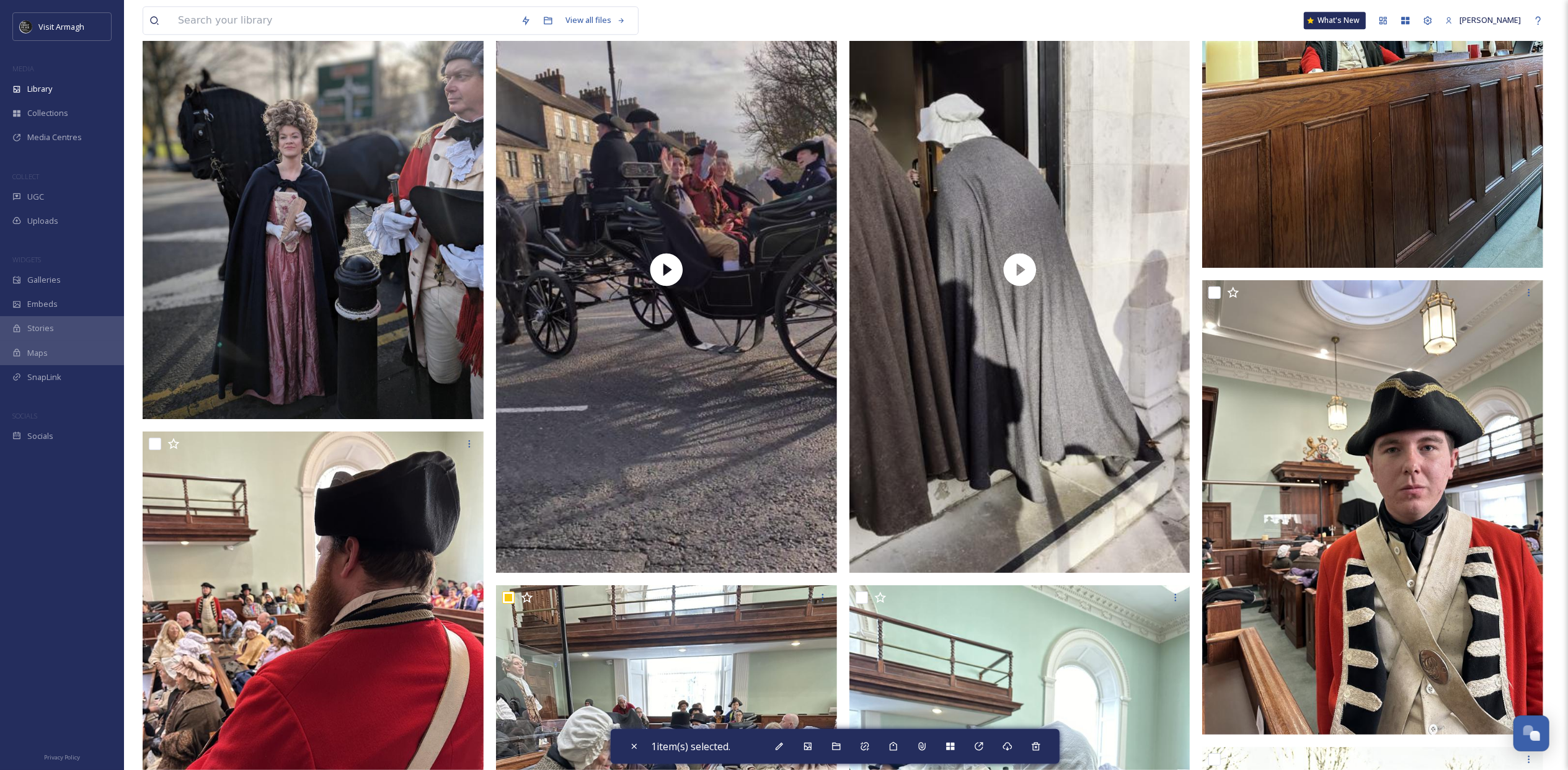
scroll to position [3699, 0]
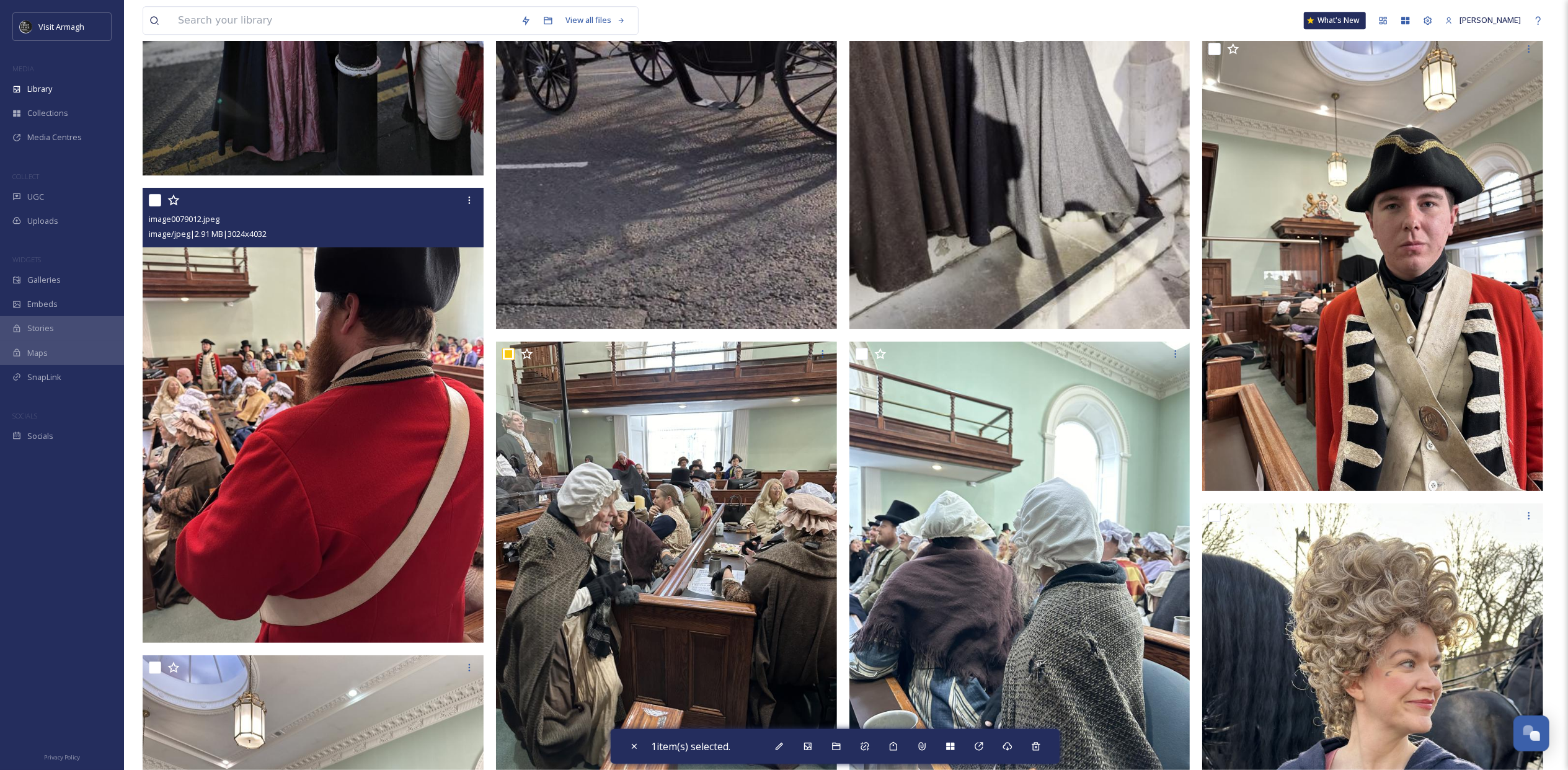
click at [157, 200] on input "checkbox" at bounding box center [155, 200] width 12 height 12
checkbox input "true"
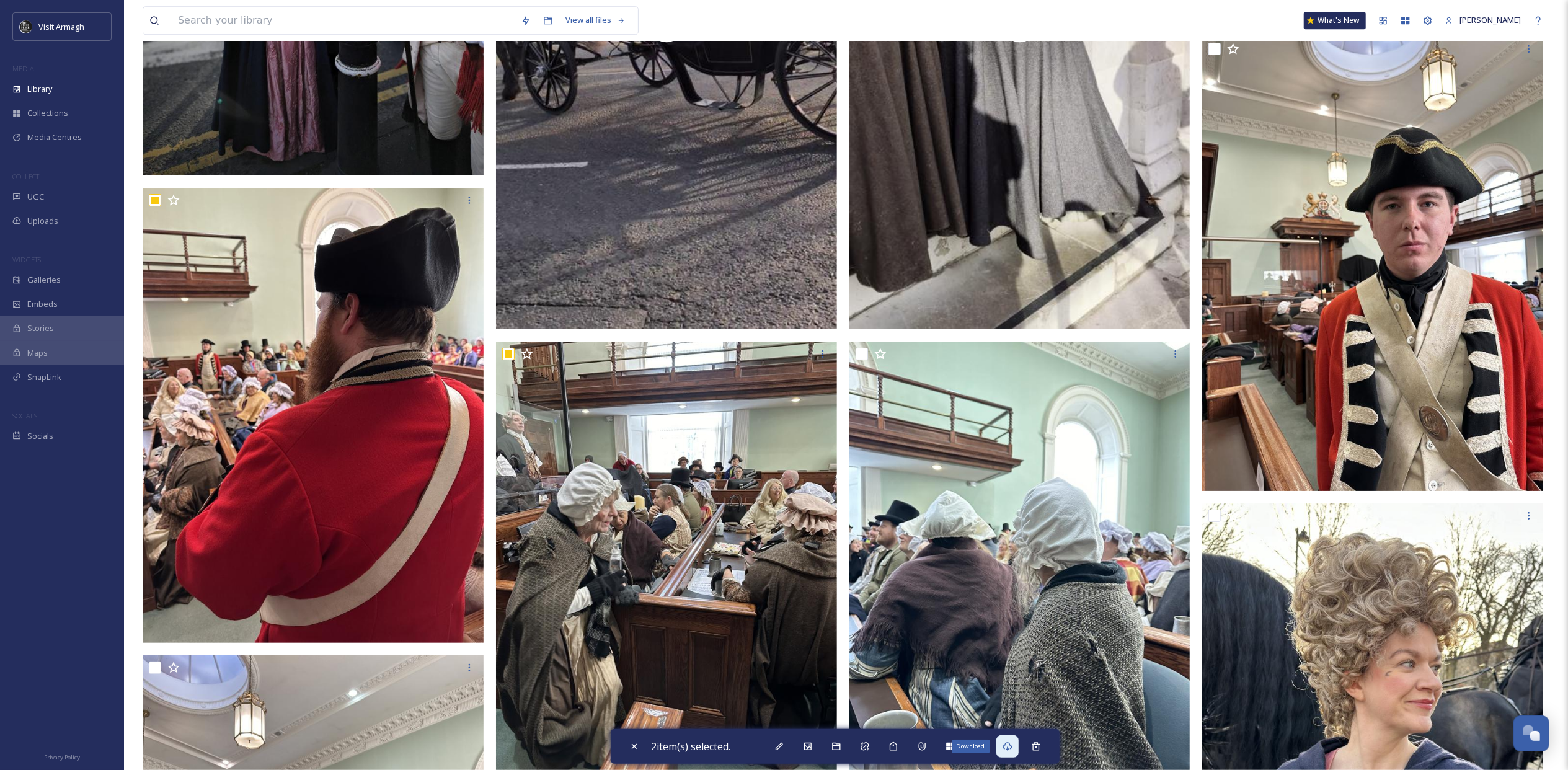
click at [1006, 524] on div "Download" at bounding box center [1007, 746] width 22 height 22
